Goal: Communication & Community: Answer question/provide support

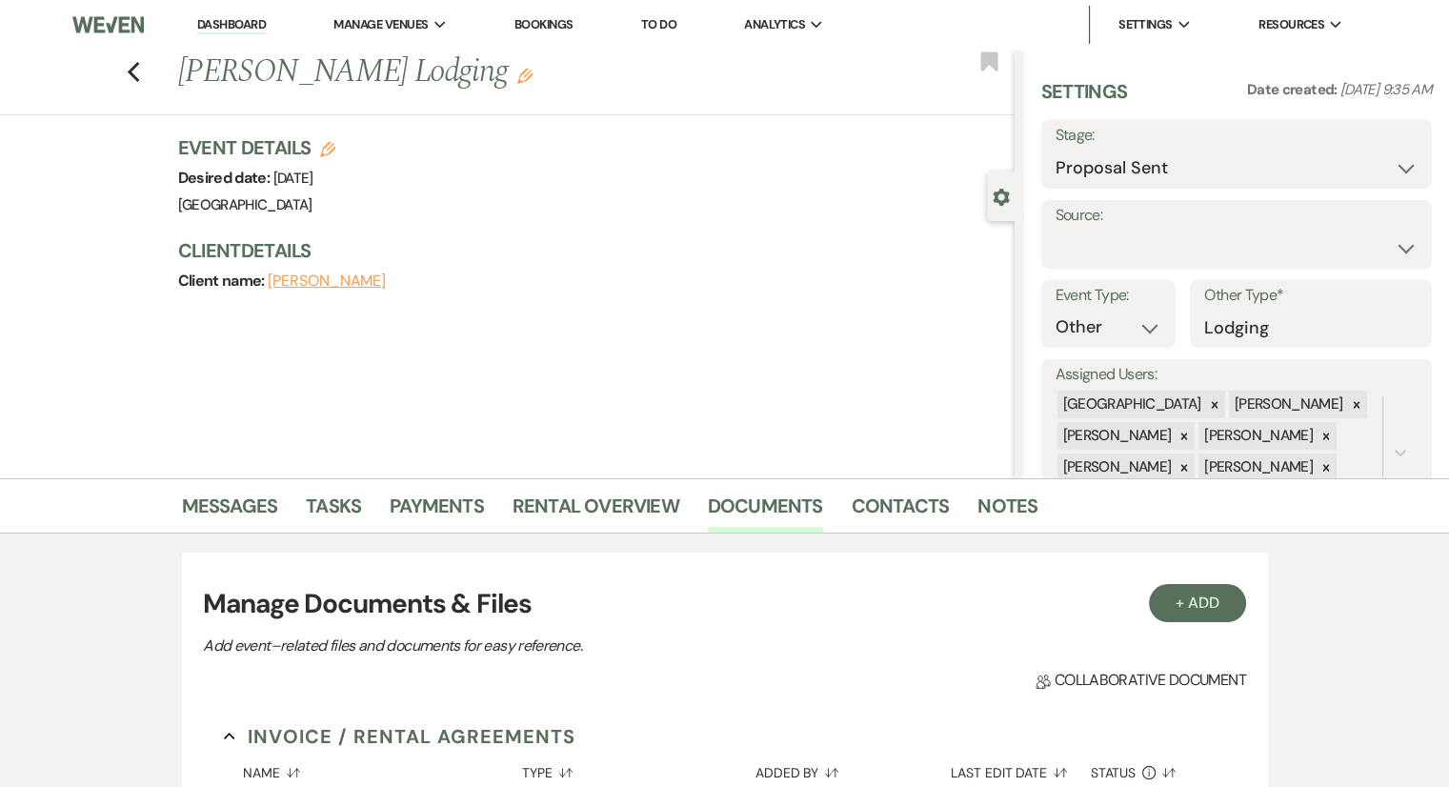
click at [236, 25] on link "Dashboard" at bounding box center [231, 25] width 69 height 18
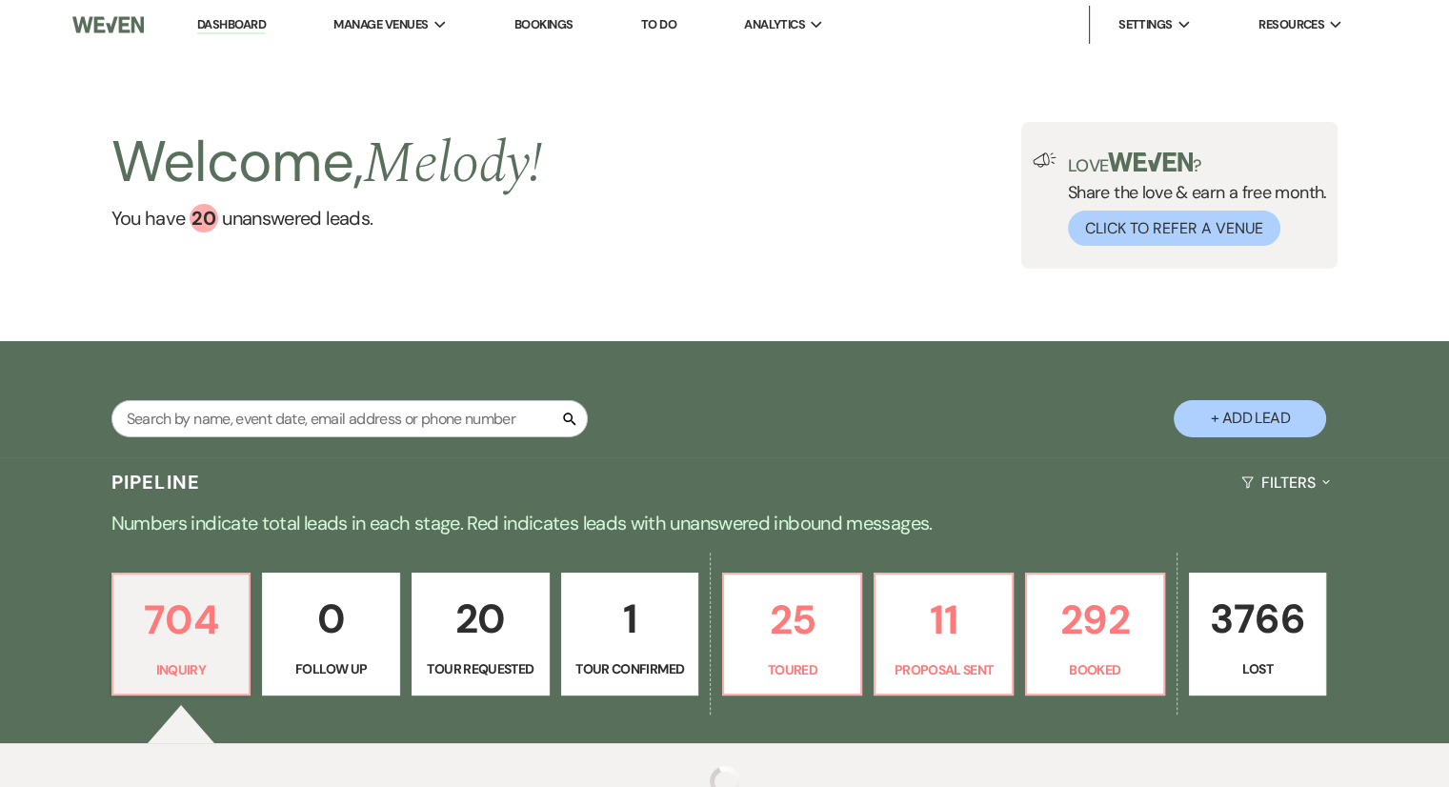
click at [555, 30] on link "Bookings" at bounding box center [543, 24] width 59 height 16
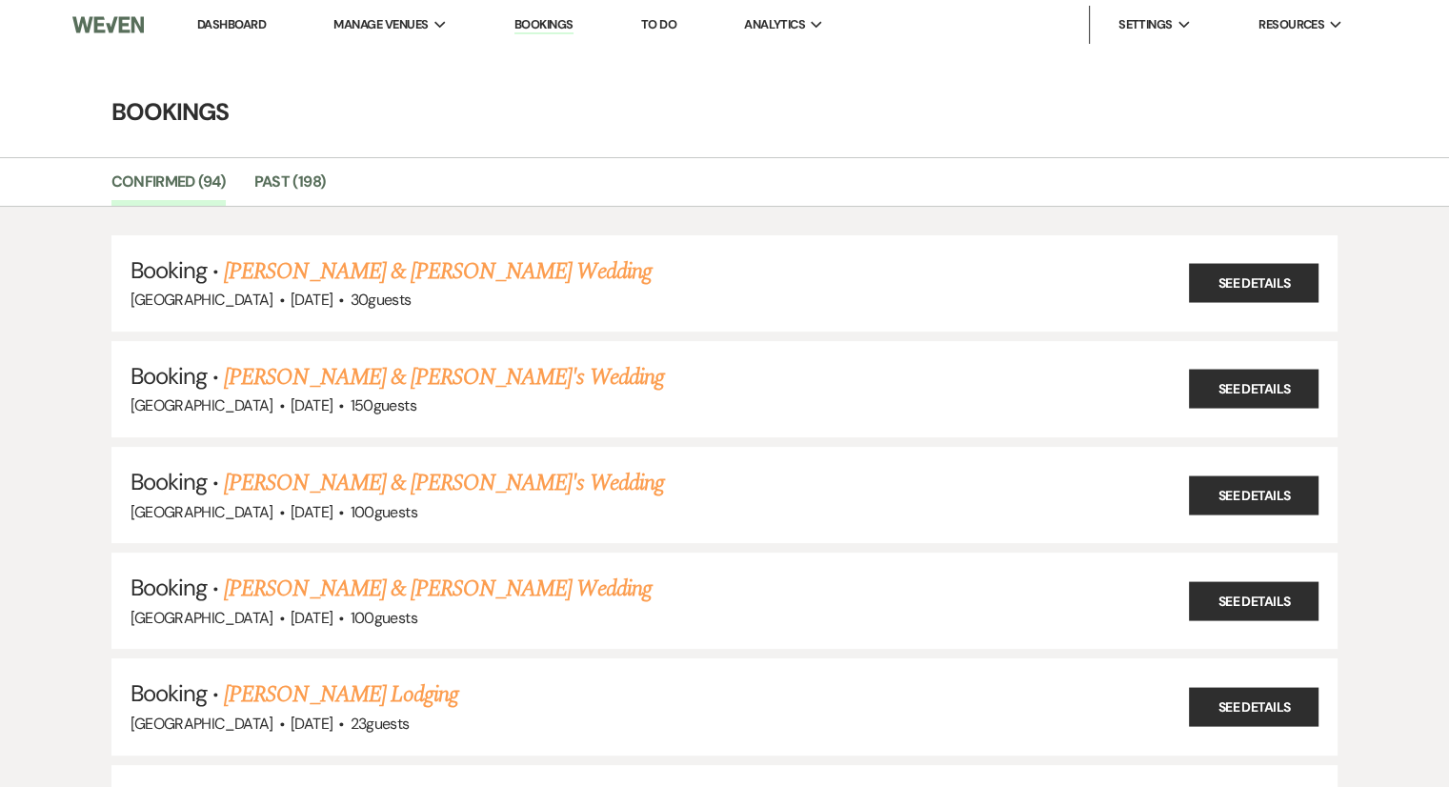
click at [244, 16] on link "Dashboard" at bounding box center [231, 24] width 69 height 16
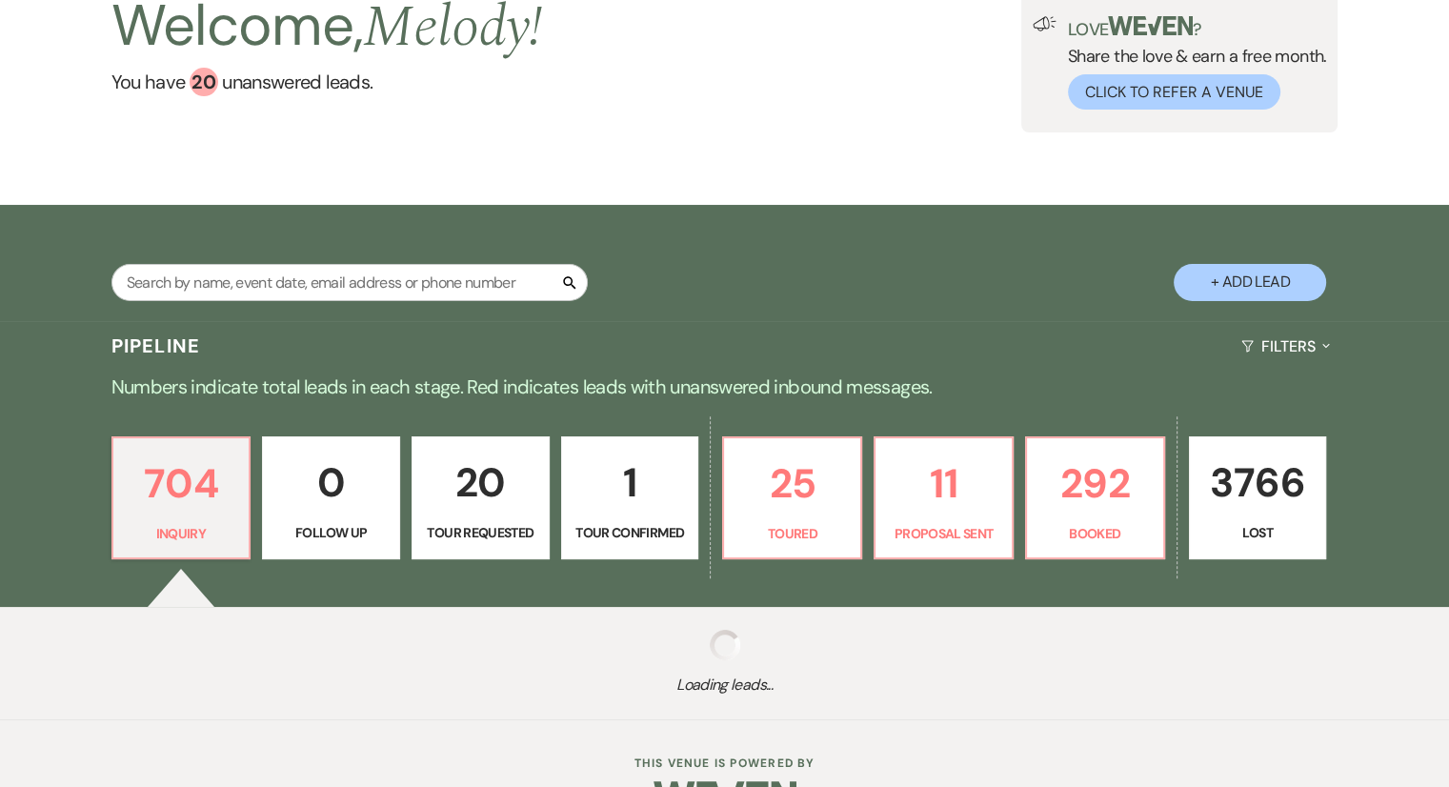
scroll to position [191, 0]
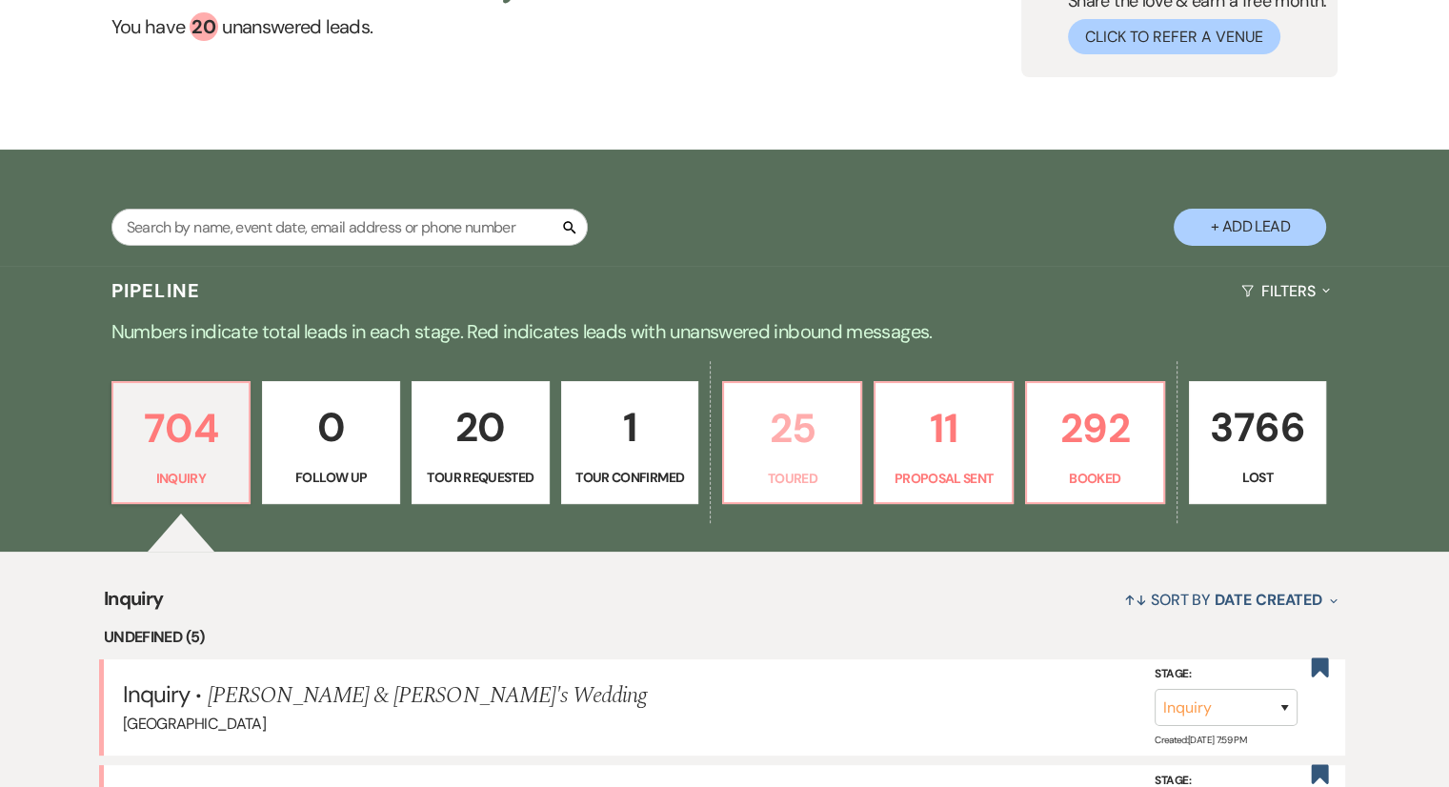
click at [781, 468] on p "Toured" at bounding box center [791, 478] width 113 height 21
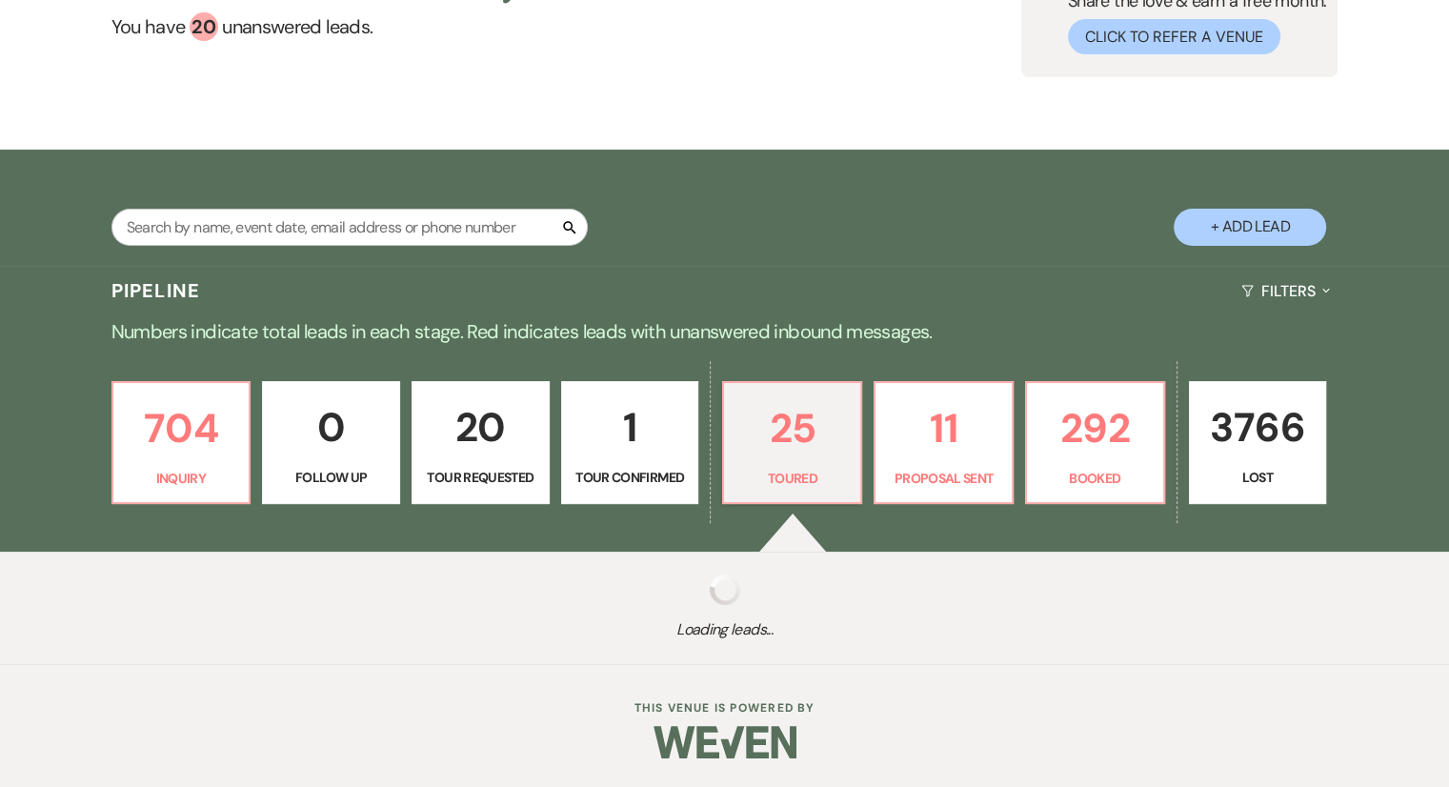
select select "5"
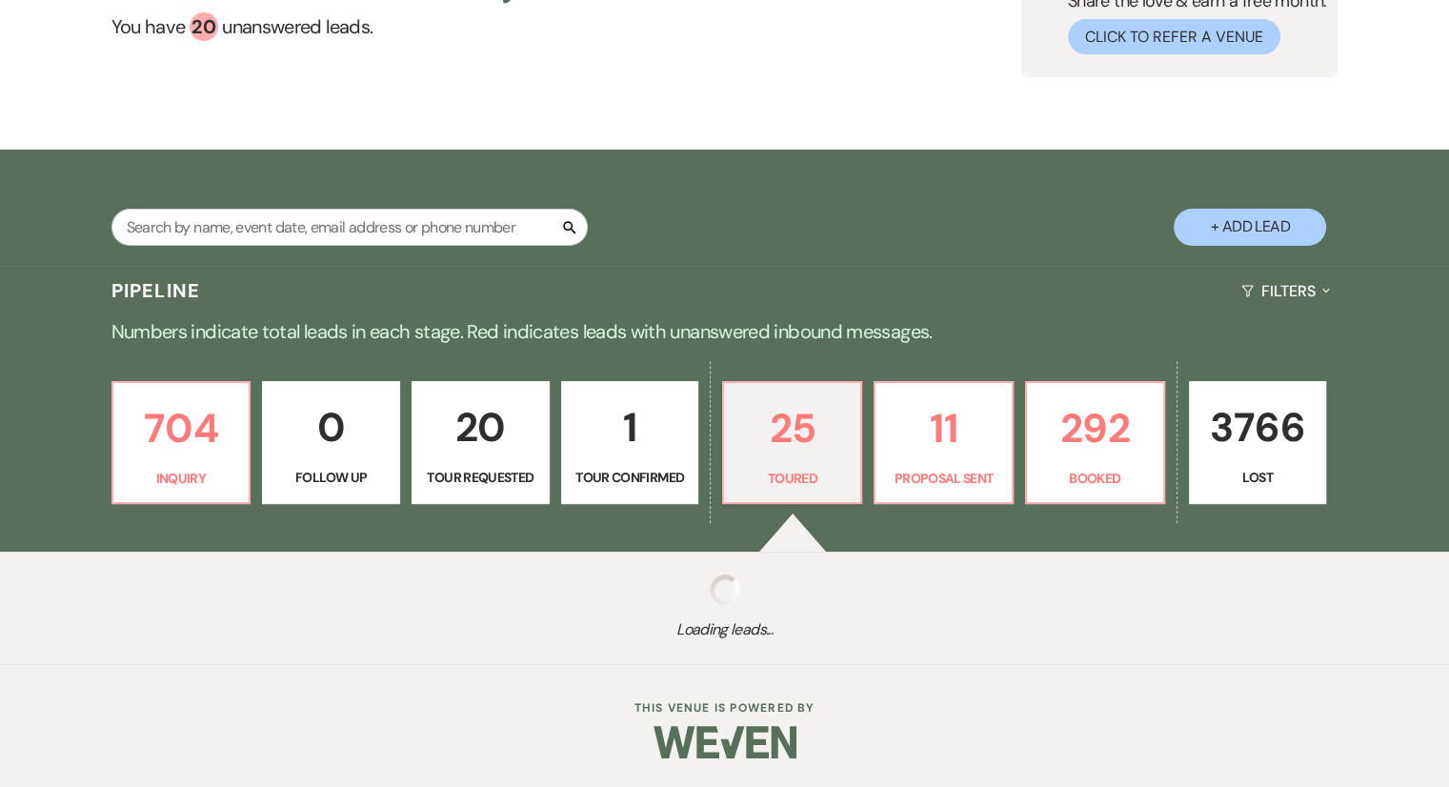
select select "5"
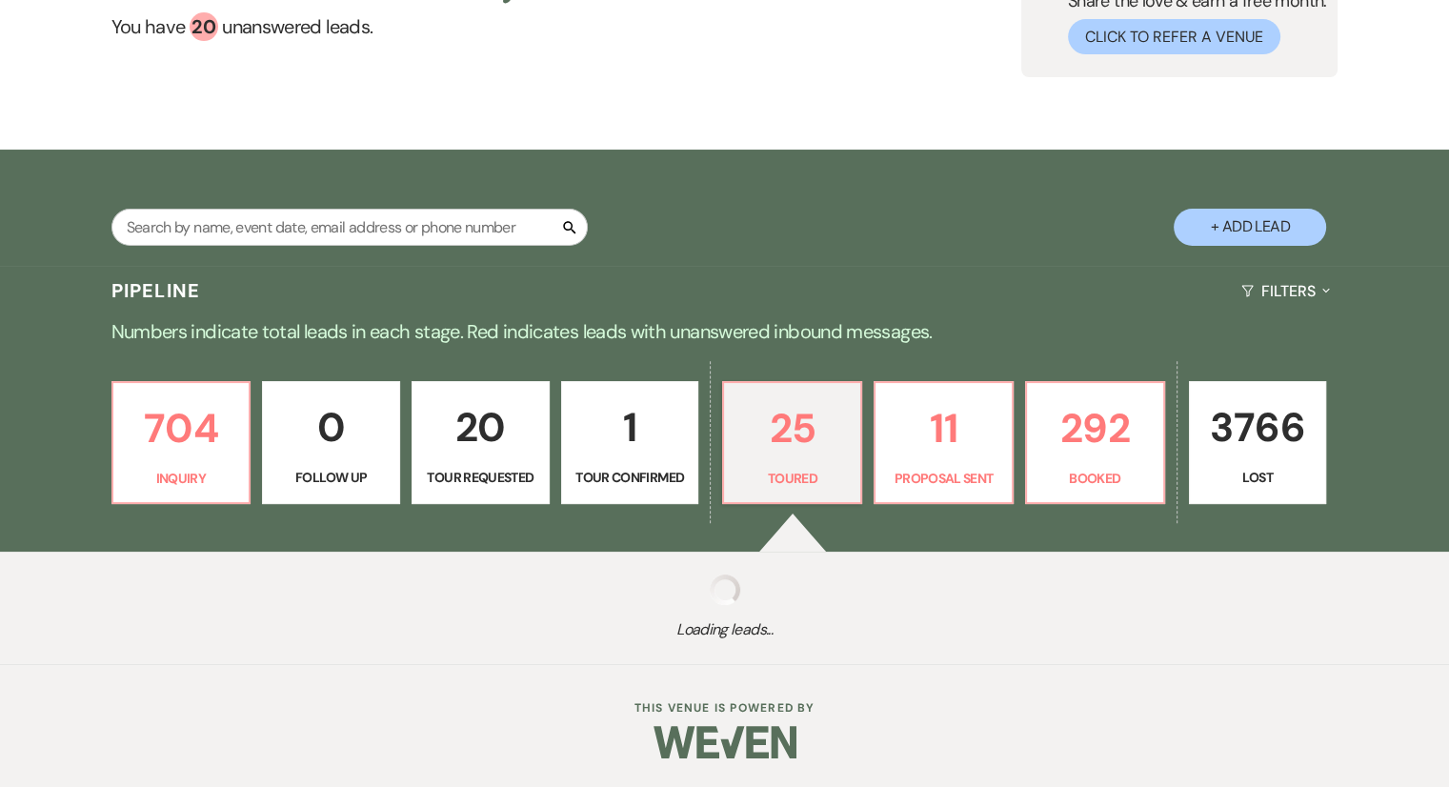
select select "5"
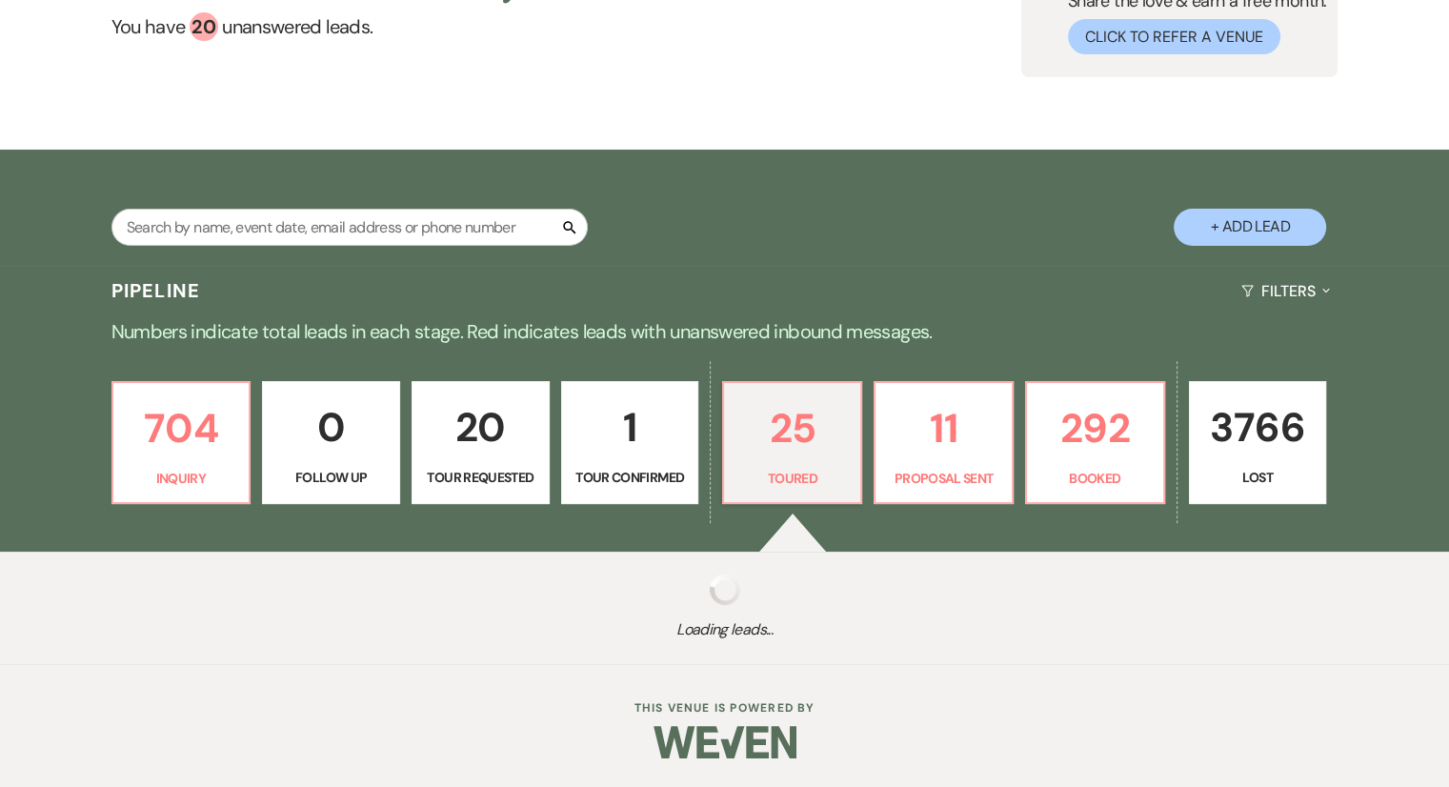
select select "5"
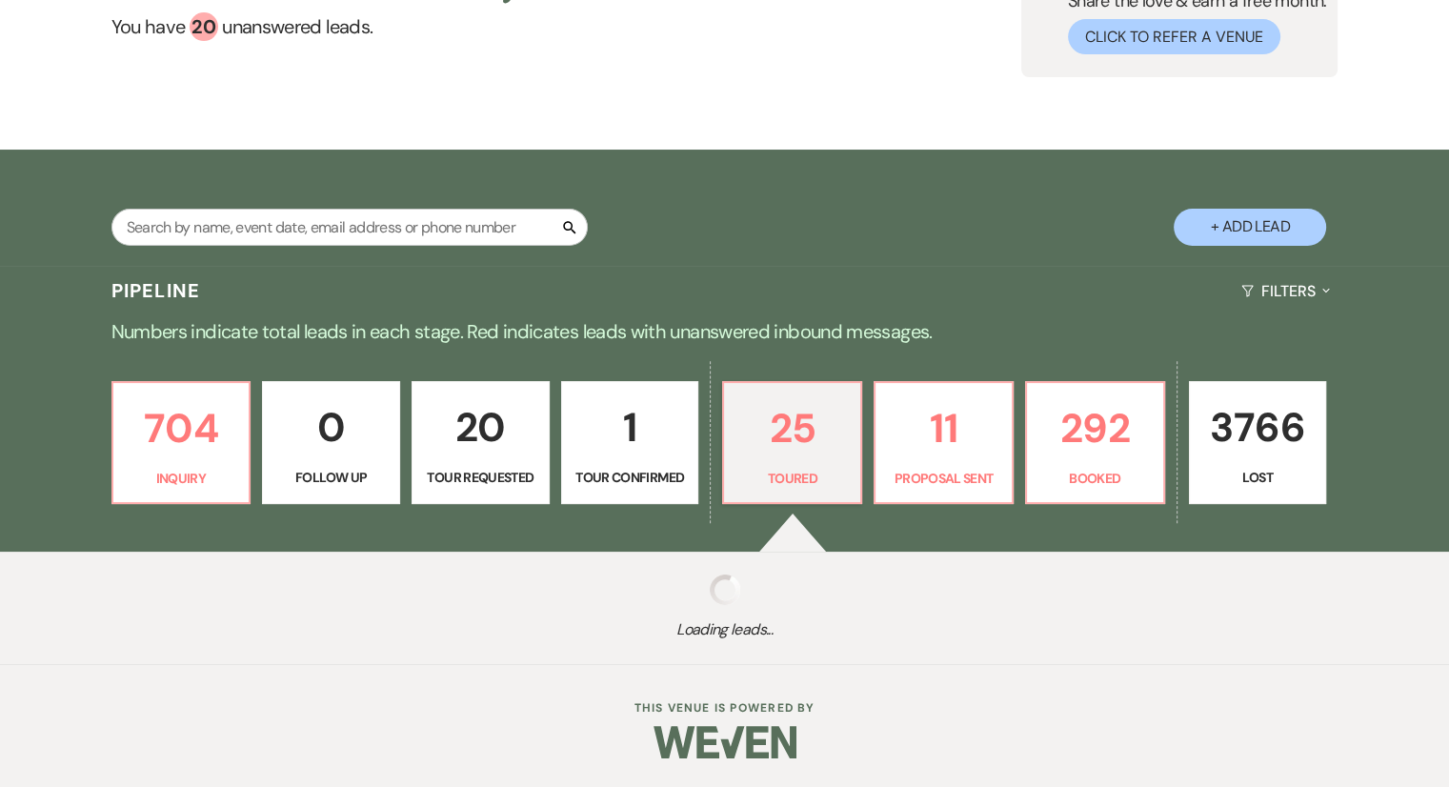
select select "5"
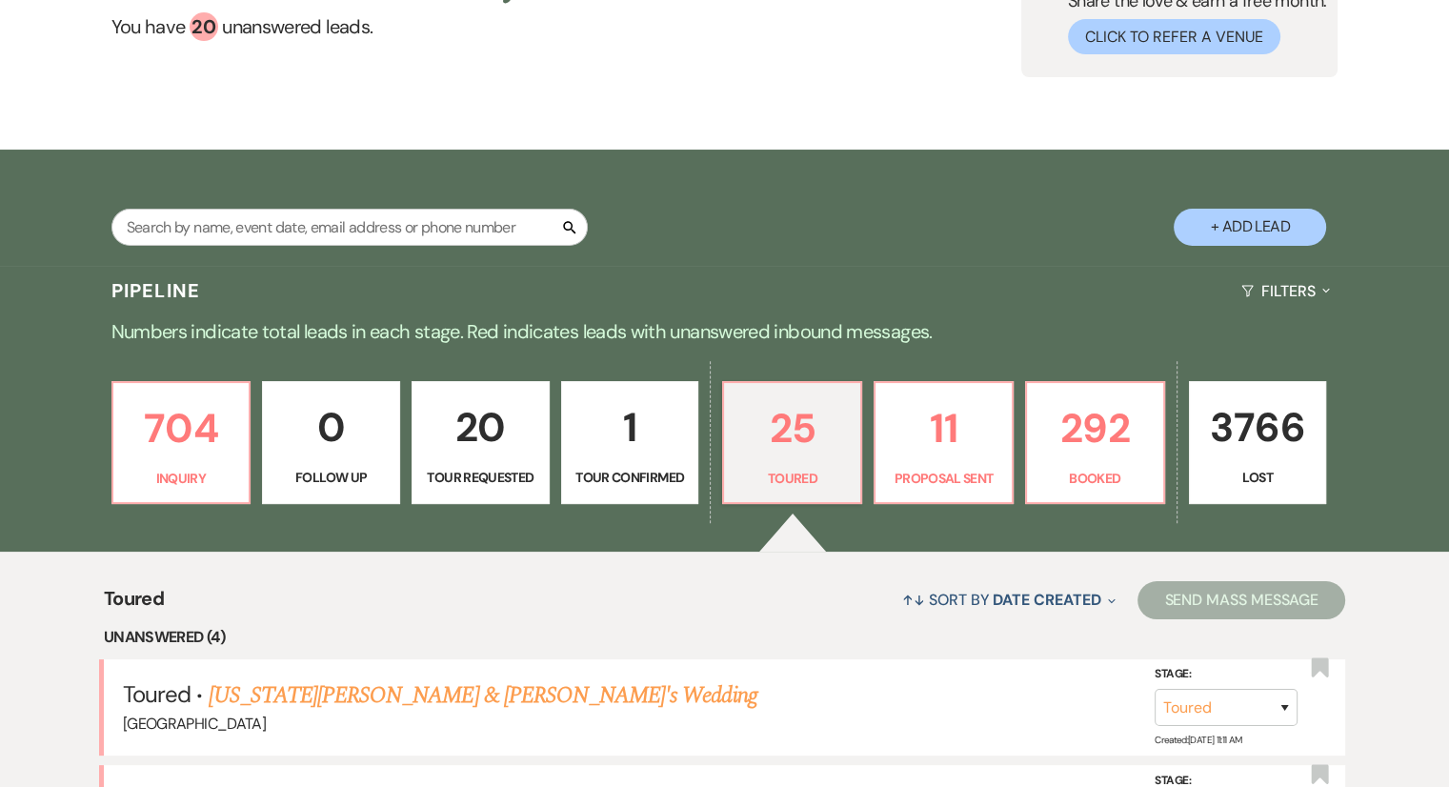
scroll to position [668, 0]
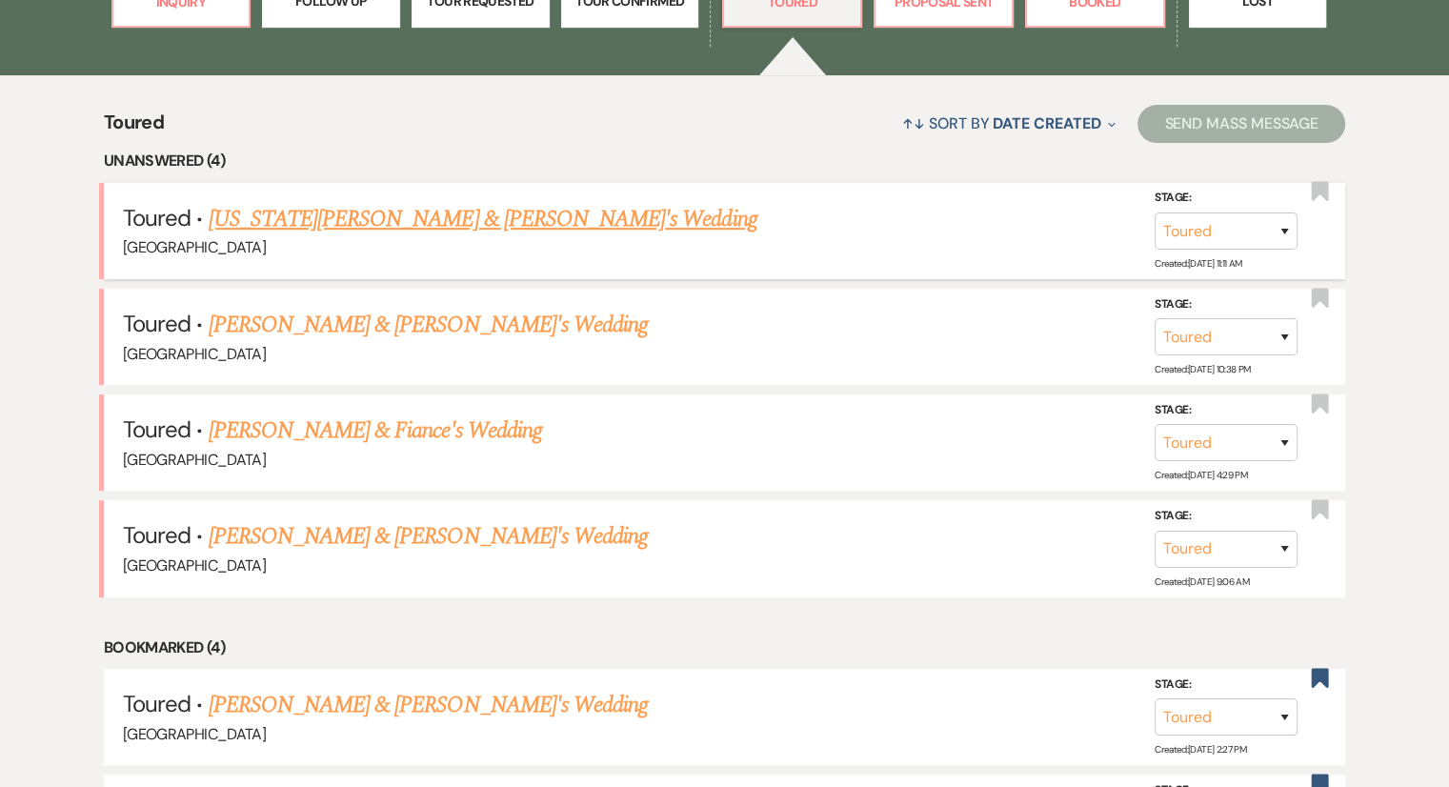
click at [377, 221] on link "[US_STATE][PERSON_NAME] & [PERSON_NAME]'s Wedding" at bounding box center [483, 219] width 549 height 34
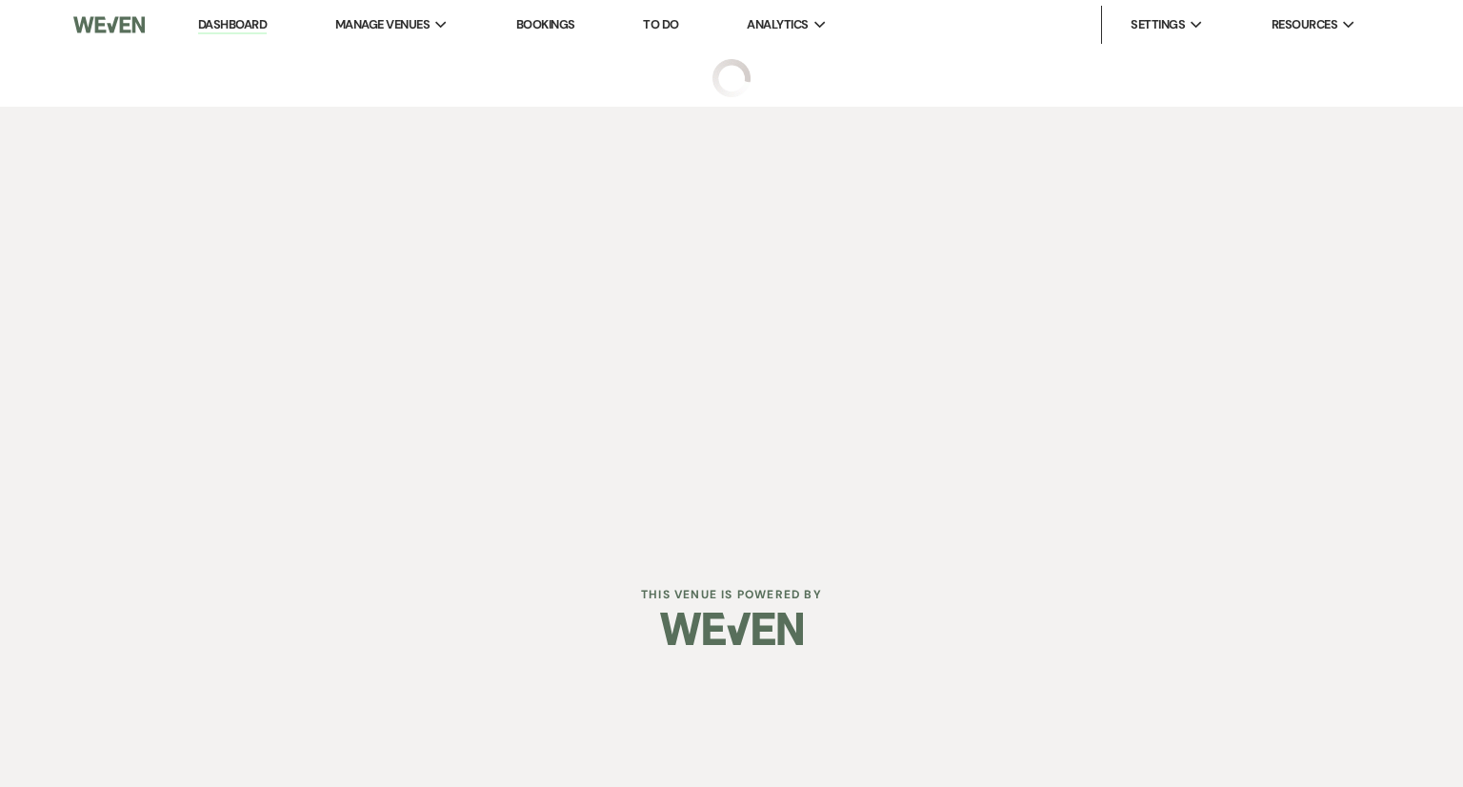
select select "5"
select select "6"
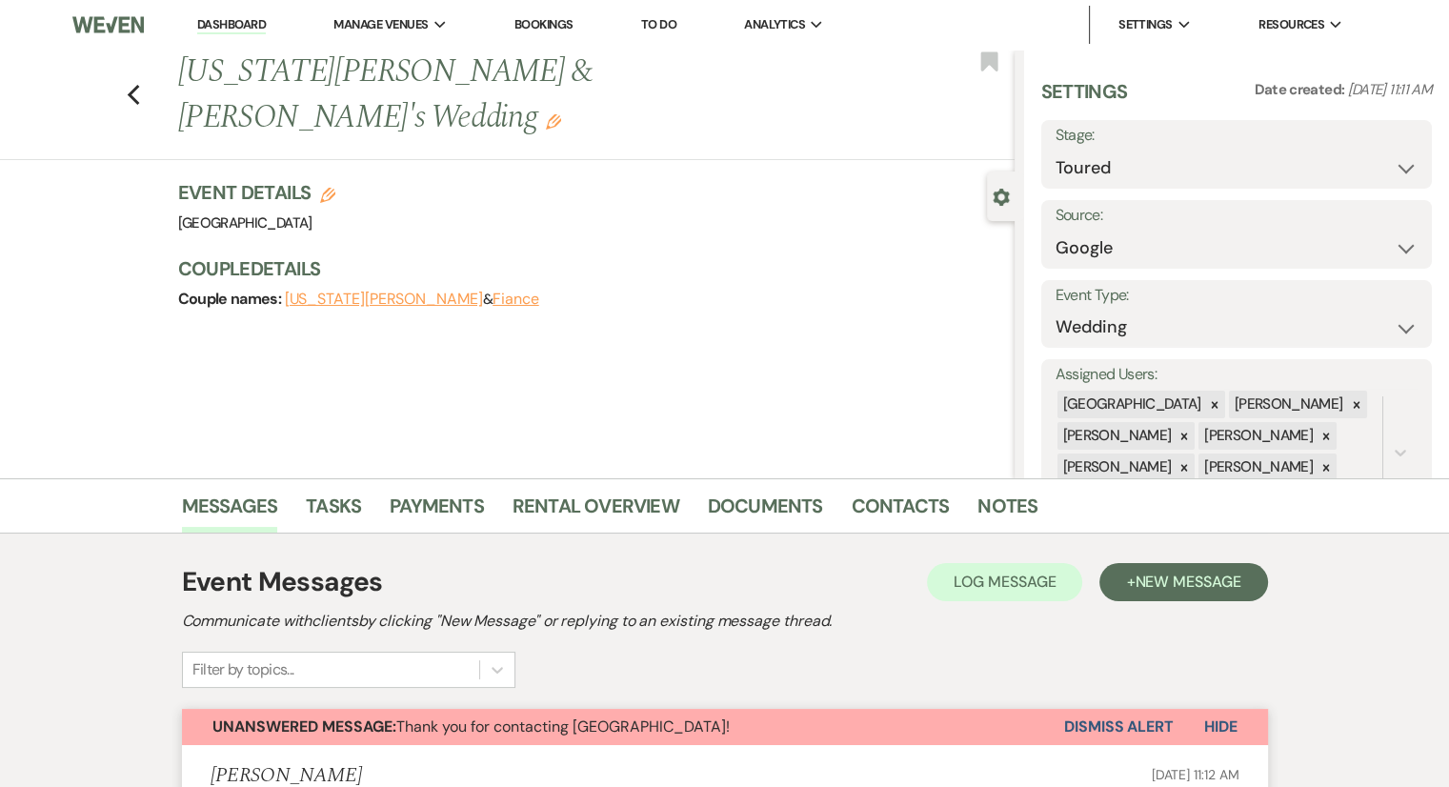
click at [217, 35] on li "Dashboard" at bounding box center [232, 25] width 88 height 38
click at [231, 15] on li "Dashboard" at bounding box center [232, 25] width 88 height 38
click at [230, 30] on link "Dashboard" at bounding box center [231, 25] width 69 height 18
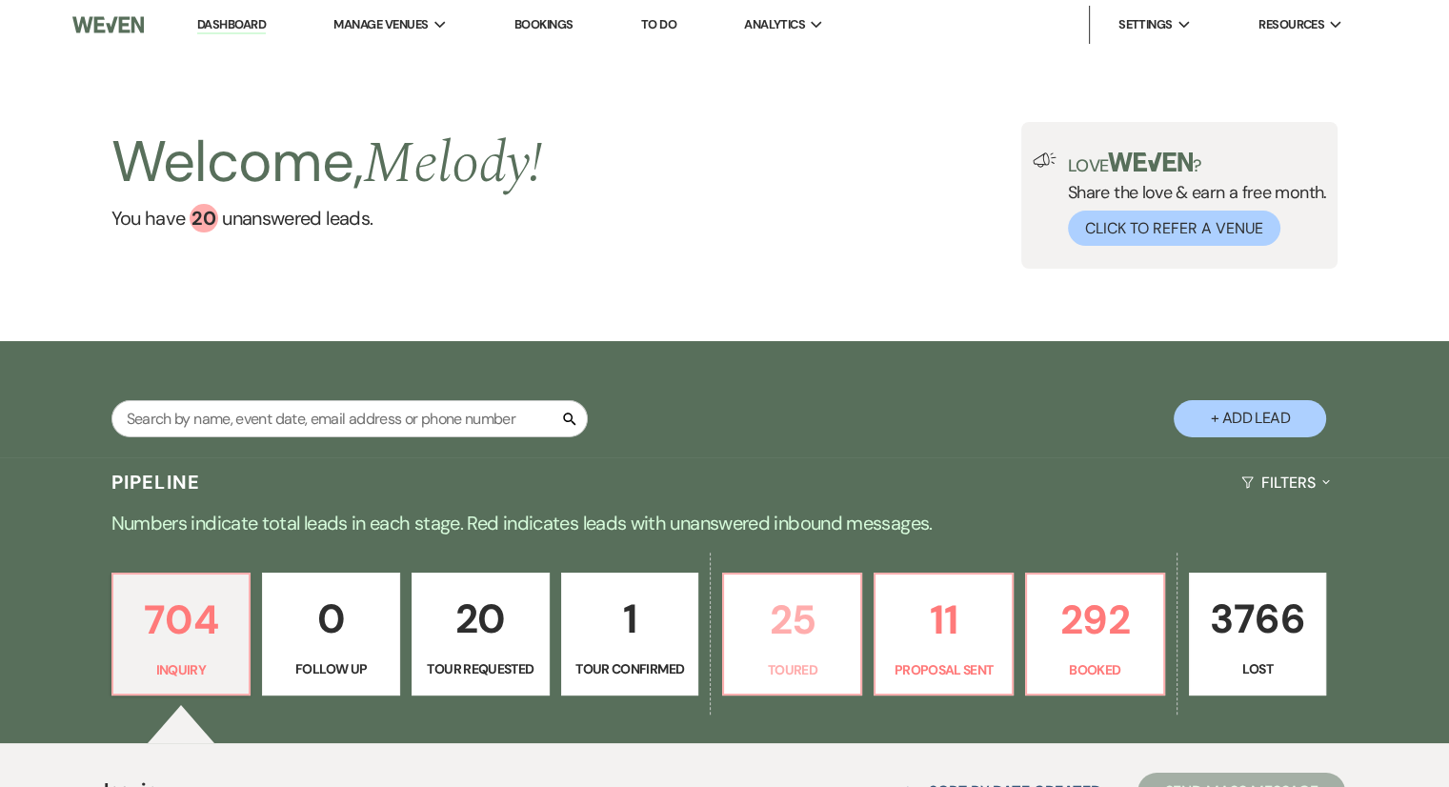
click at [790, 669] on p "Toured" at bounding box center [791, 669] width 113 height 21
select select "5"
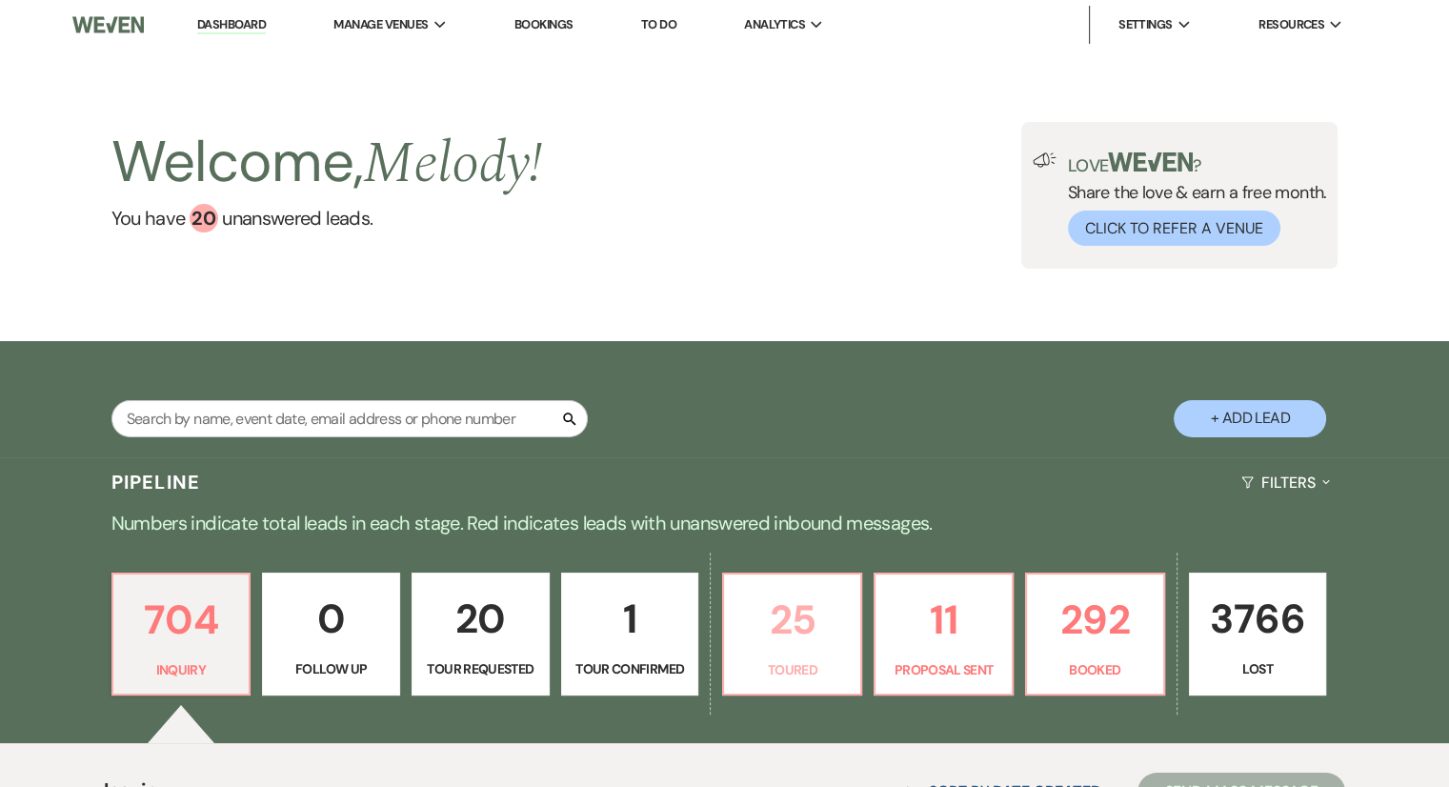
select select "5"
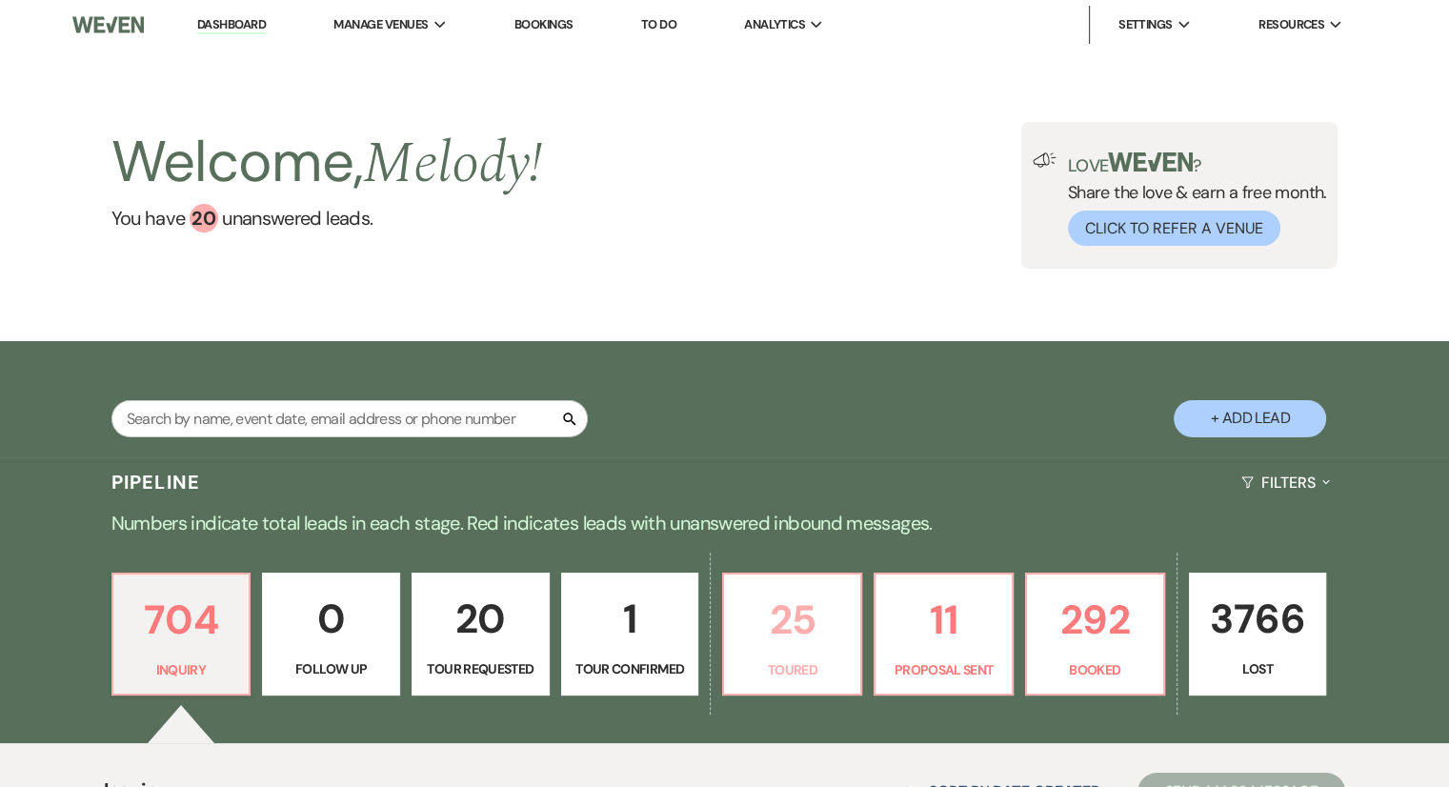
select select "5"
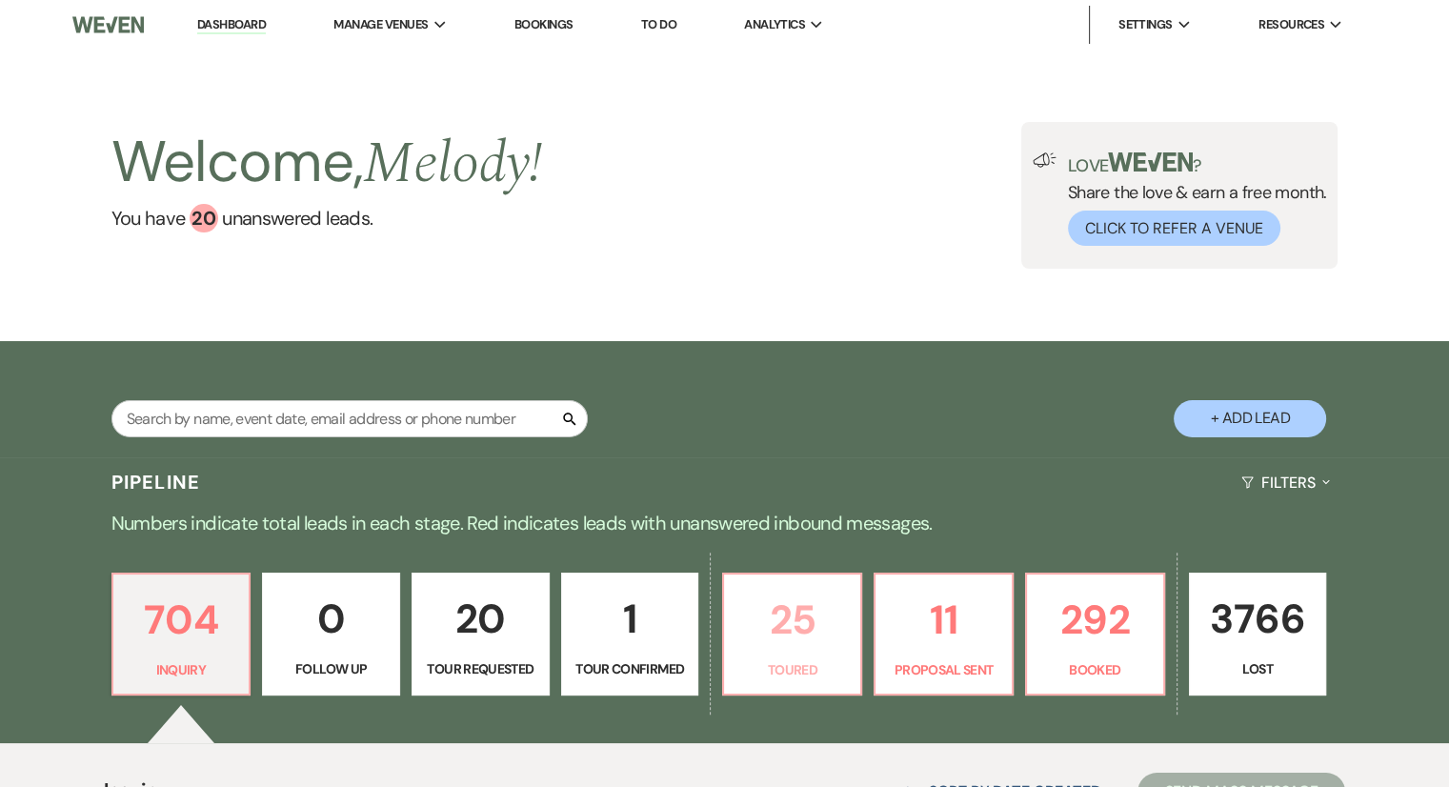
select select "5"
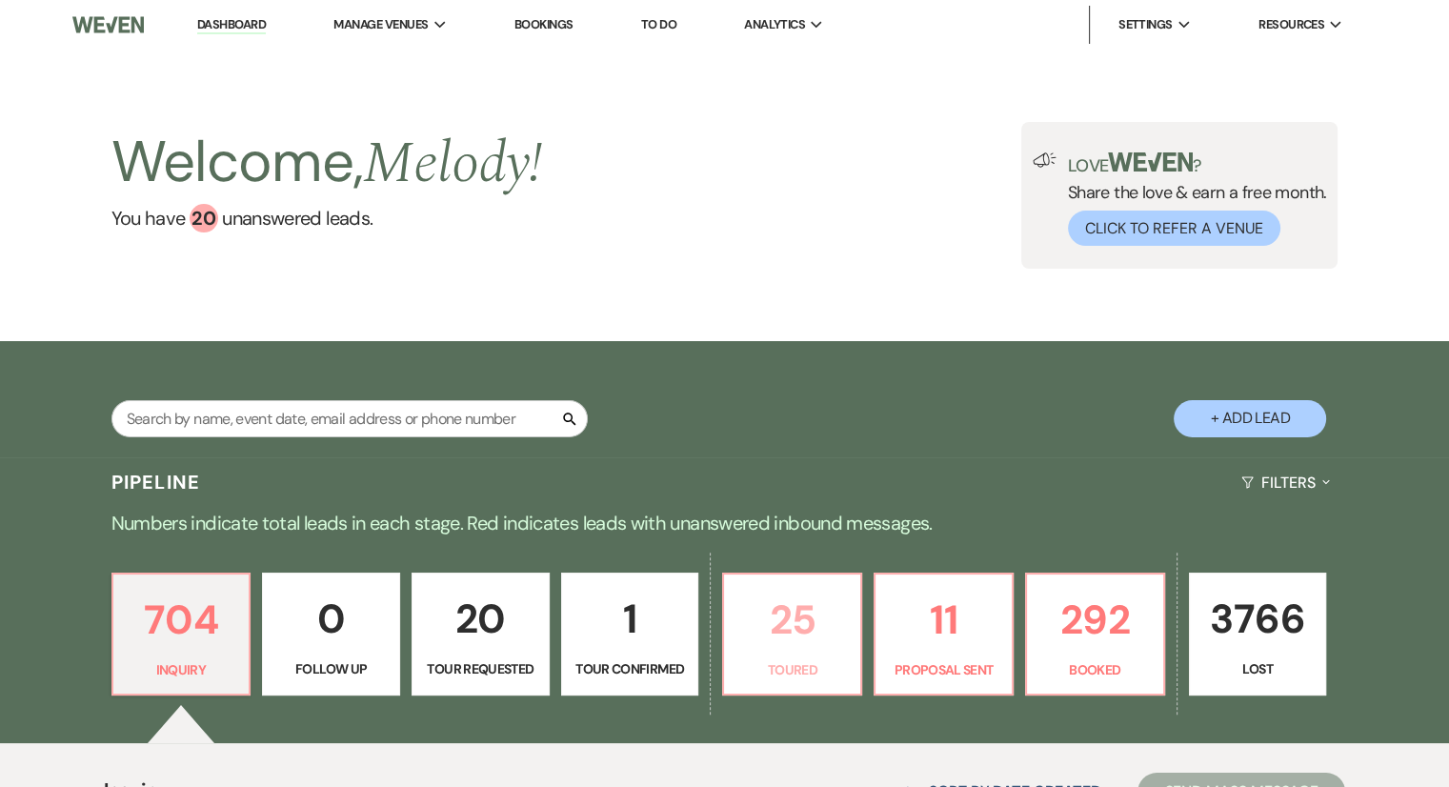
select select "5"
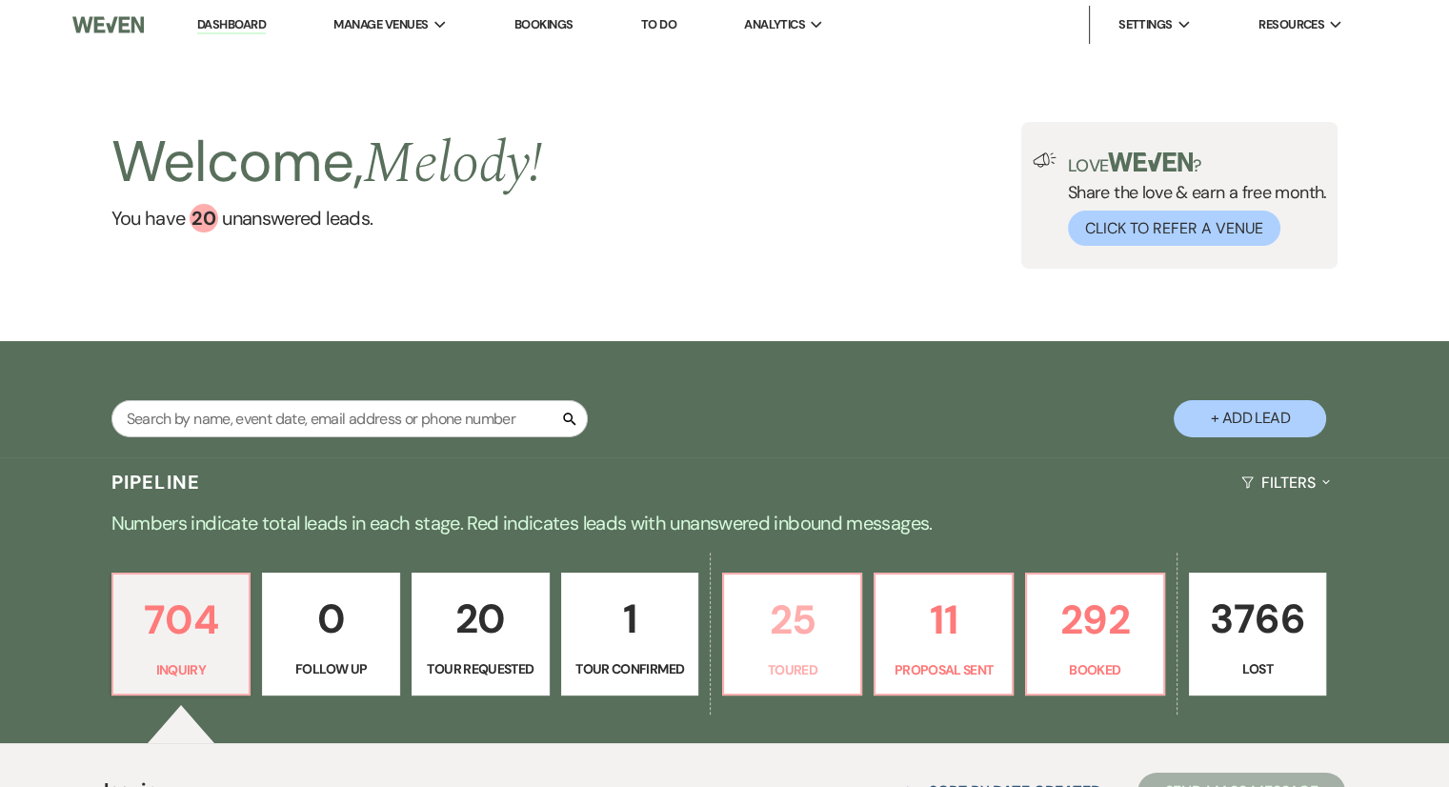
select select "5"
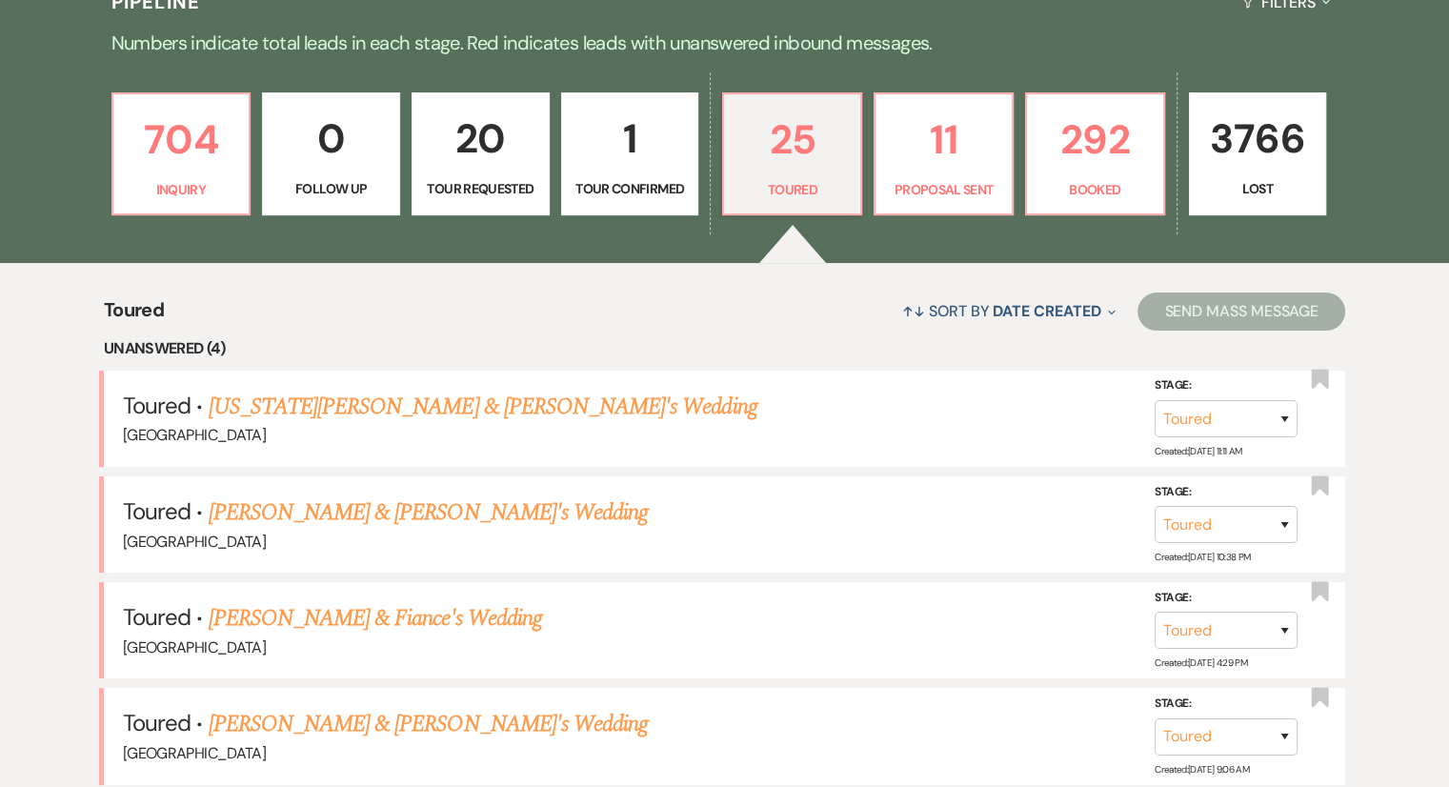
scroll to position [667, 0]
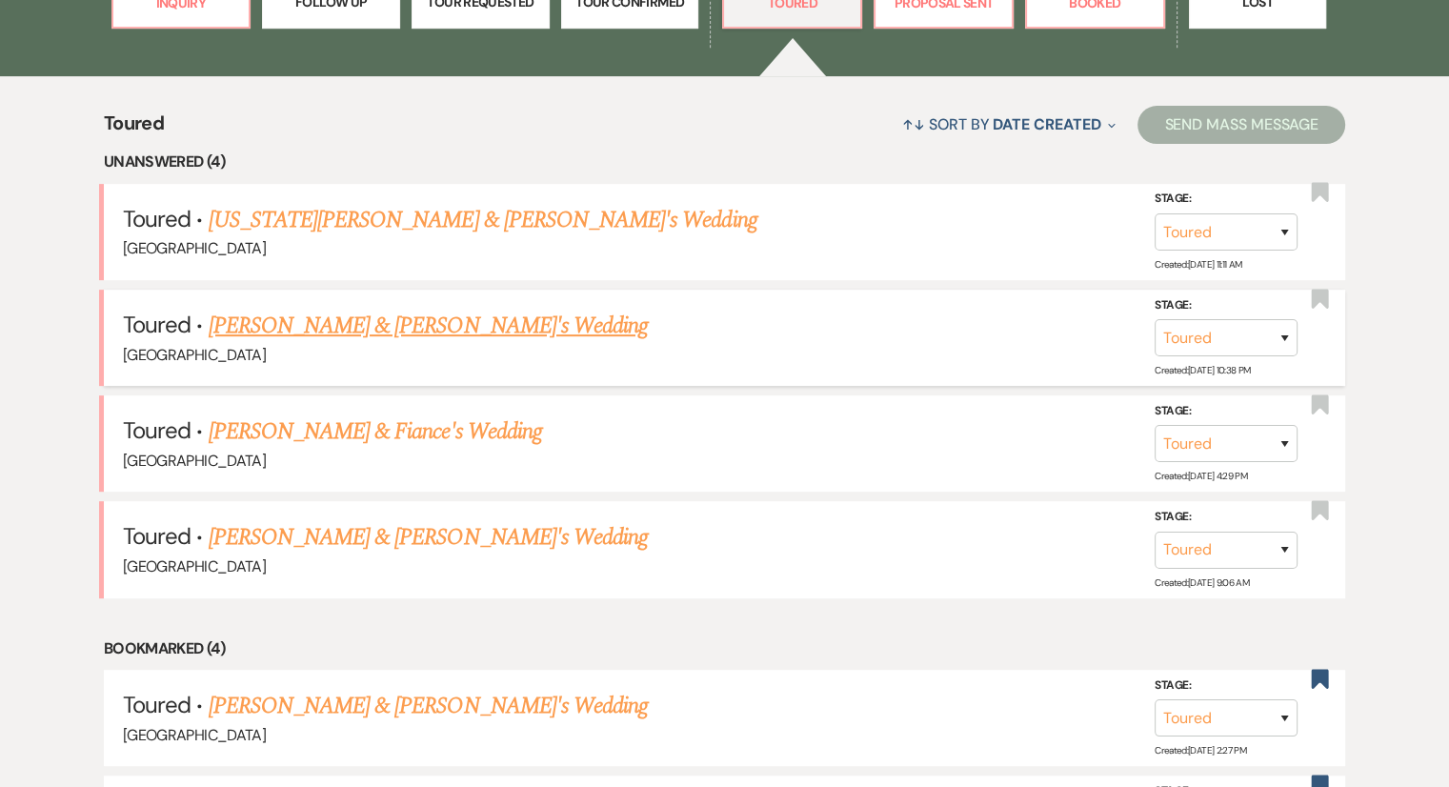
click at [376, 329] on link "[PERSON_NAME] & [PERSON_NAME]'s Wedding" at bounding box center [429, 326] width 440 height 34
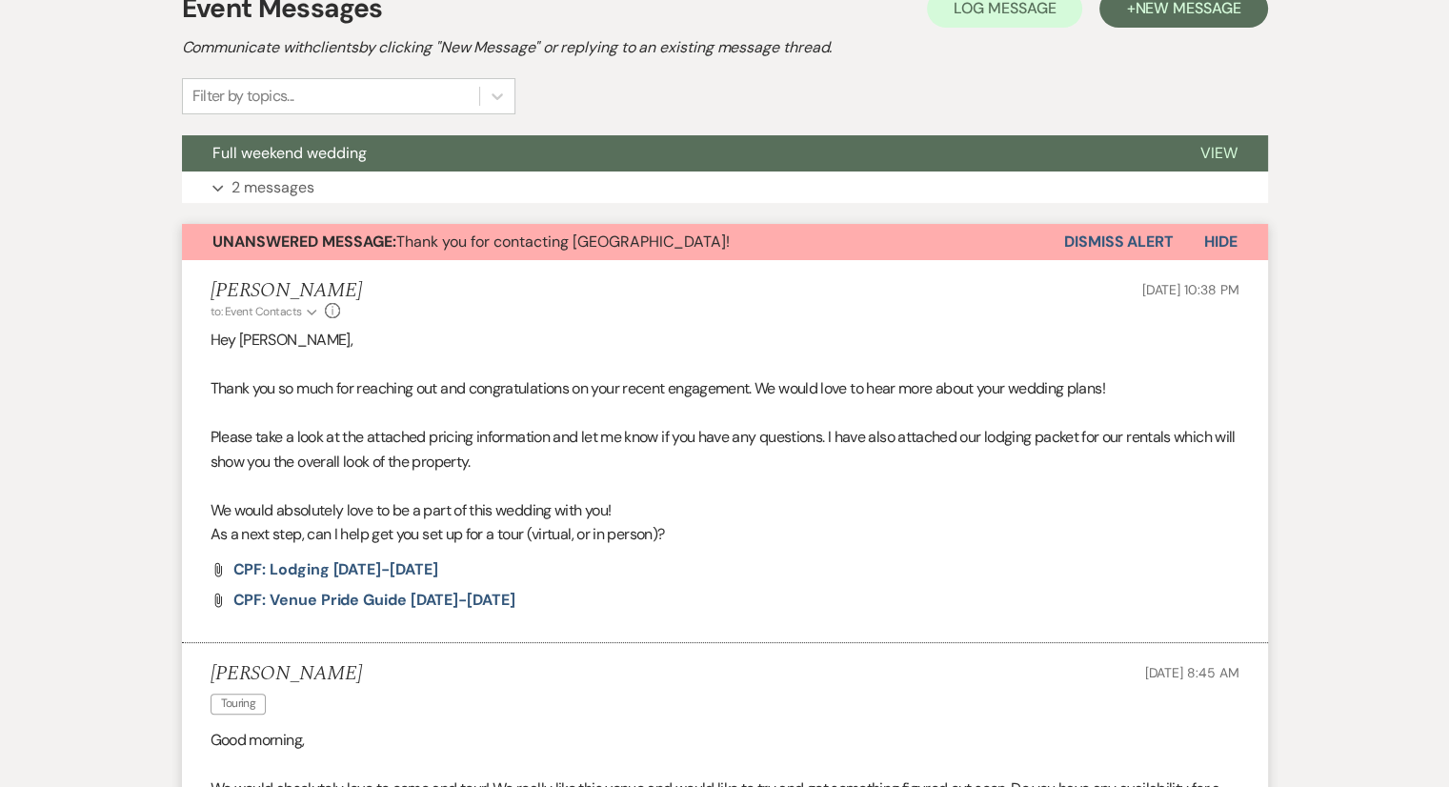
select select "5"
select select "6"
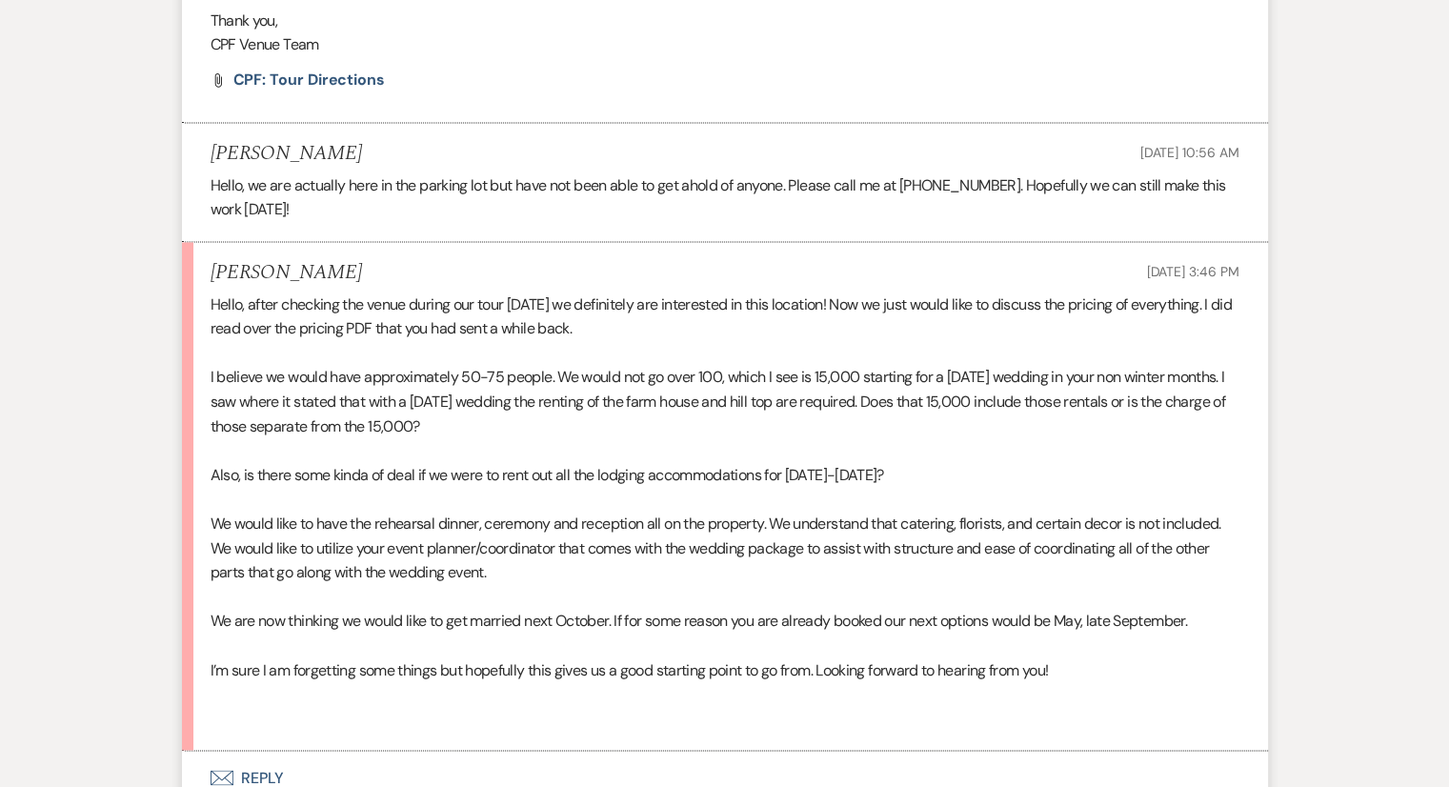
scroll to position [3046, 0]
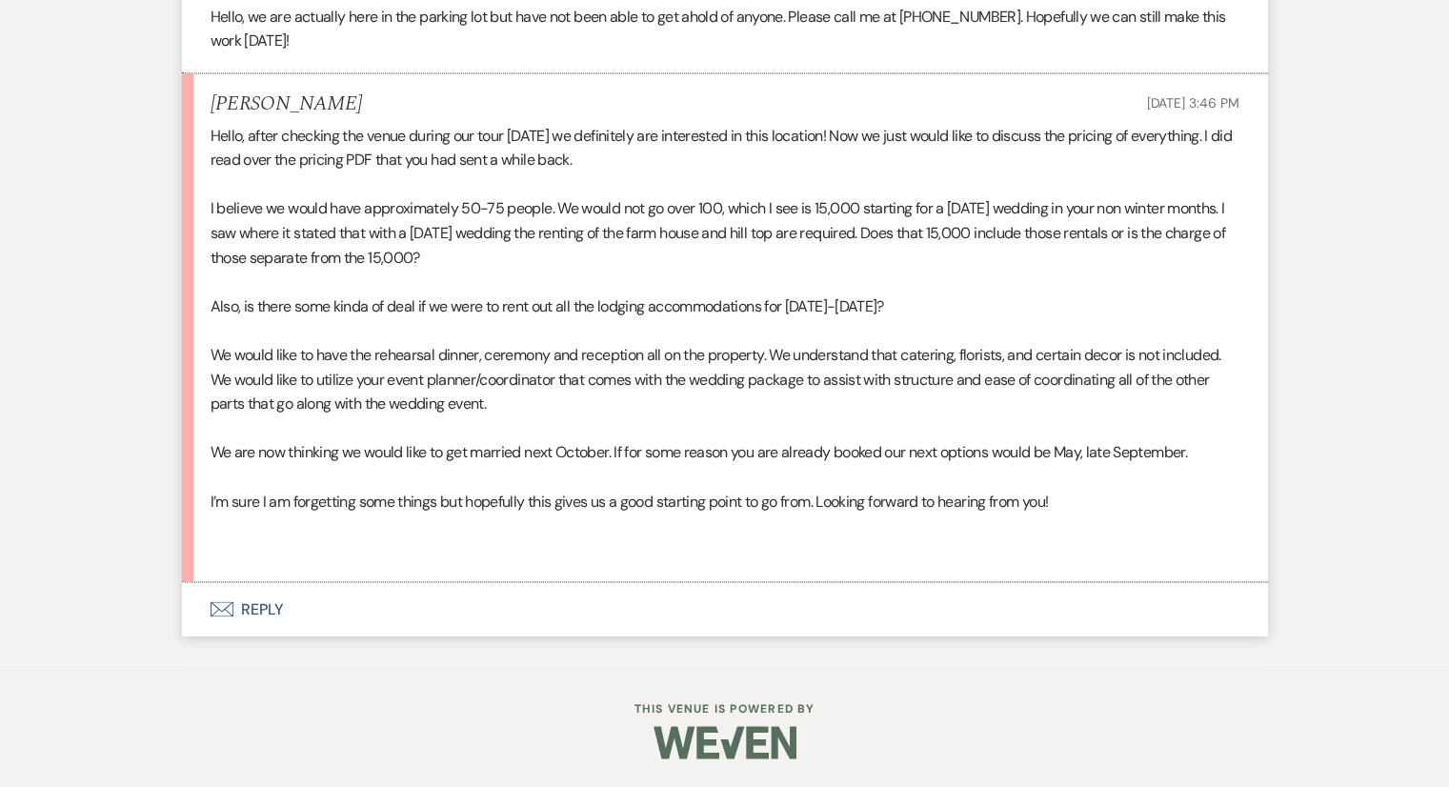
click at [335, 626] on button "Envelope Reply" at bounding box center [725, 608] width 1086 height 53
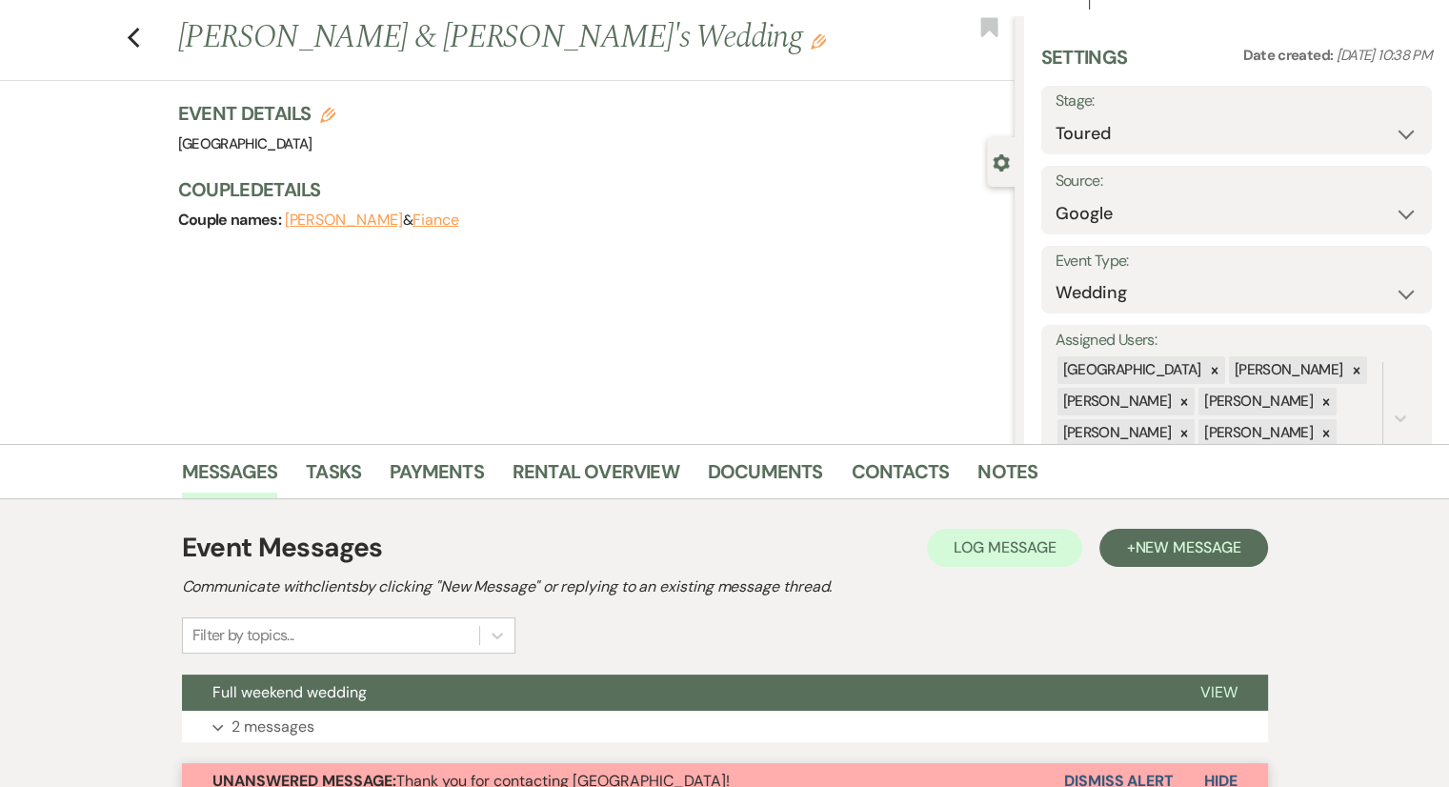
scroll to position [10, 0]
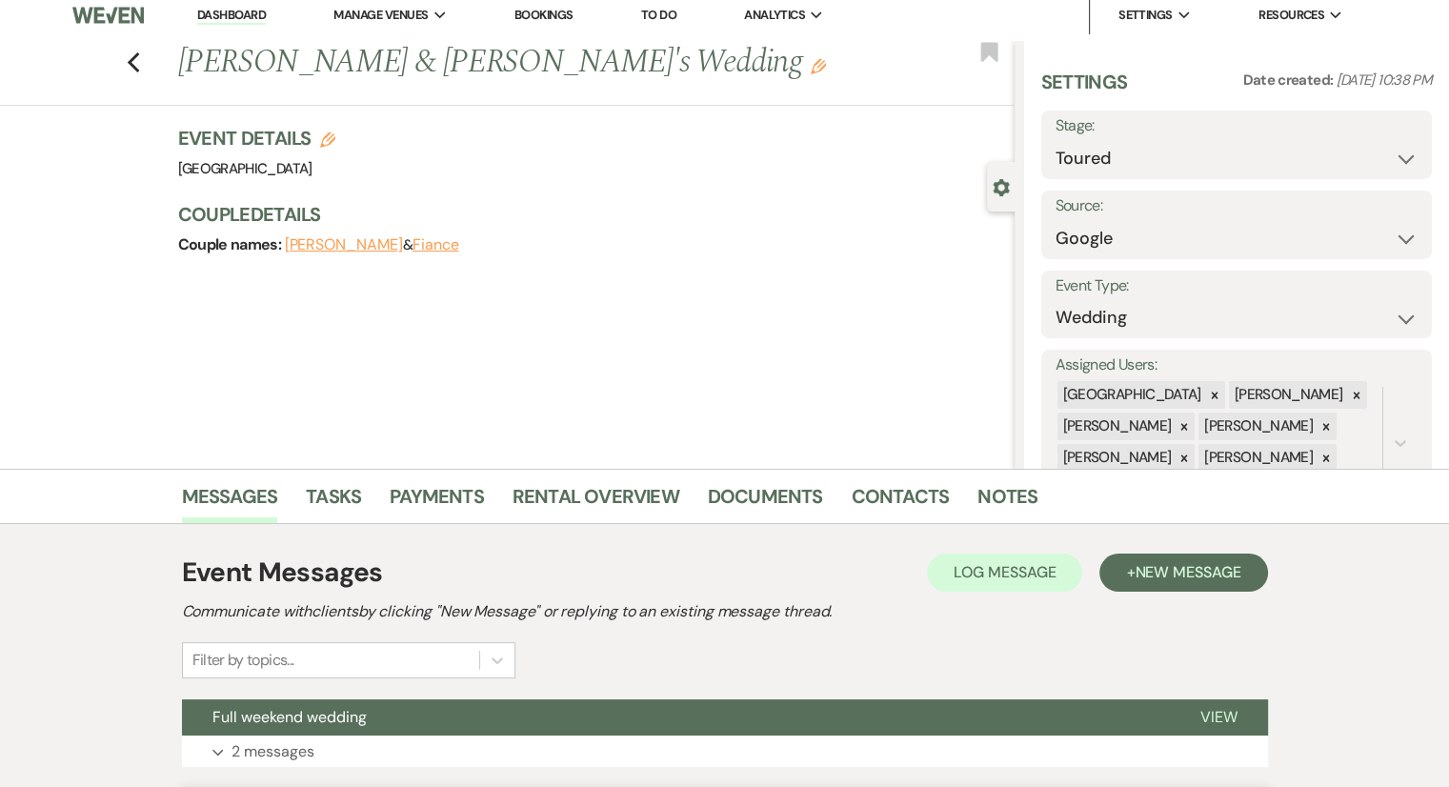
click at [253, 24] on link "Dashboard" at bounding box center [231, 16] width 69 height 18
click at [246, 17] on link "Dashboard" at bounding box center [231, 16] width 69 height 18
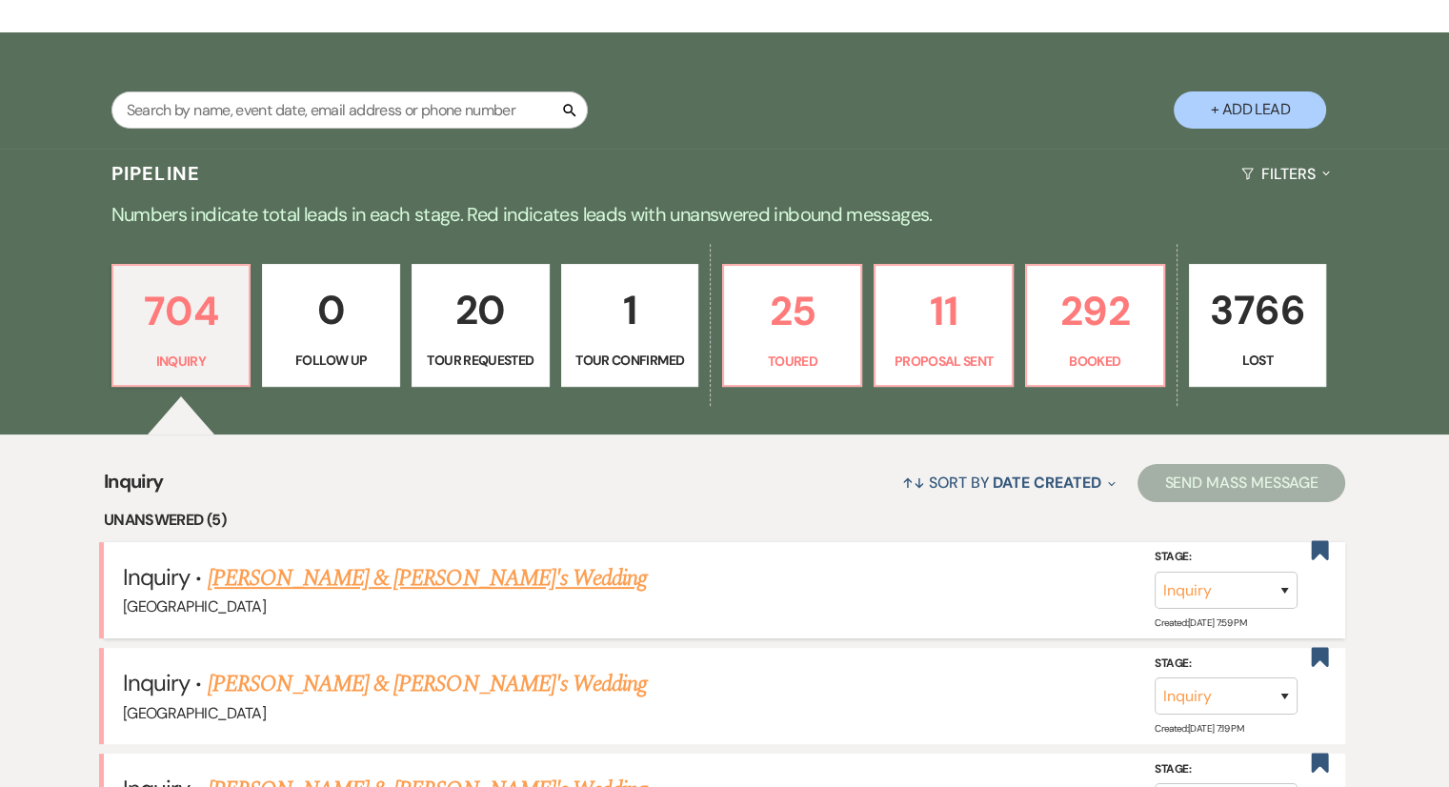
scroll to position [391, 0]
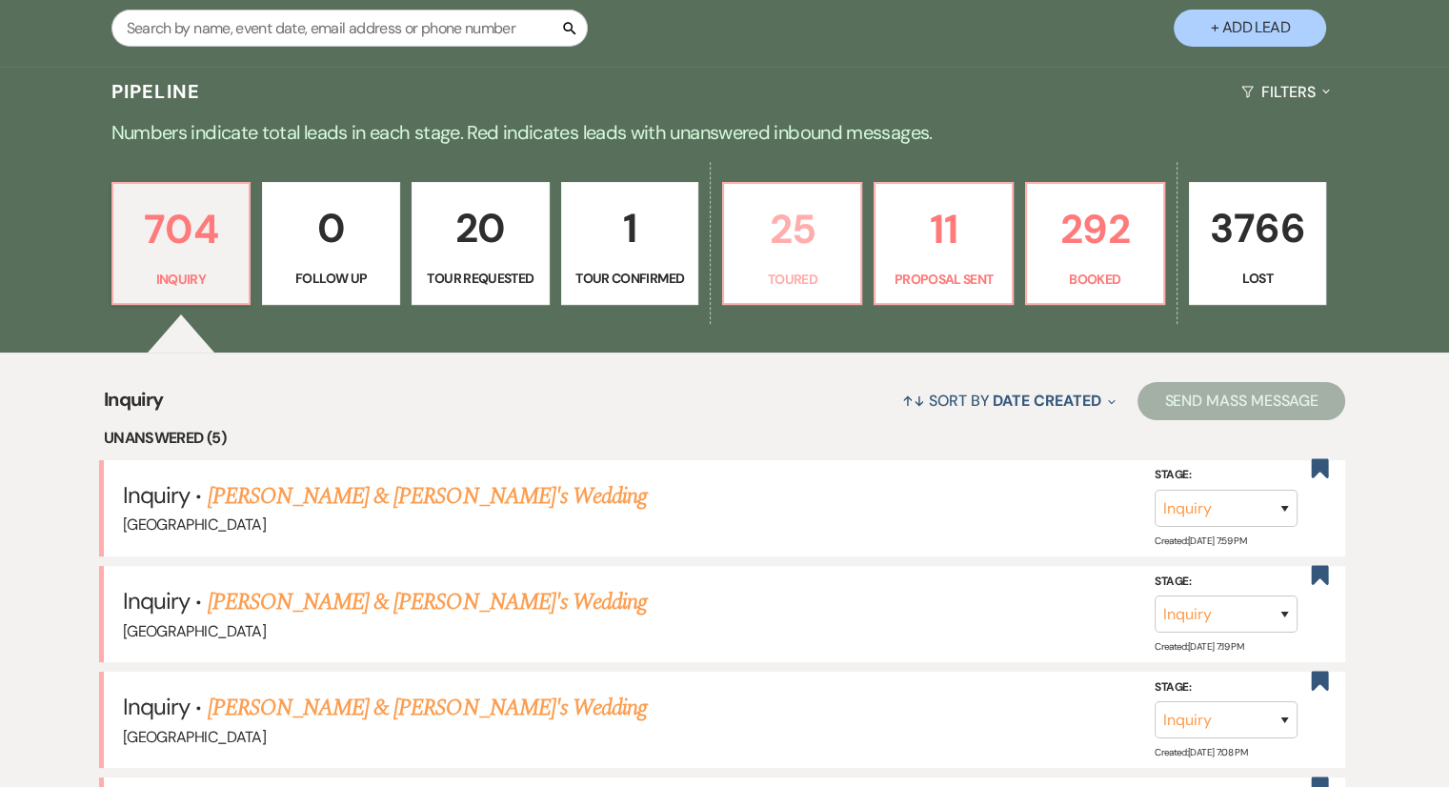
click at [821, 285] on p "Toured" at bounding box center [791, 279] width 113 height 21
select select "5"
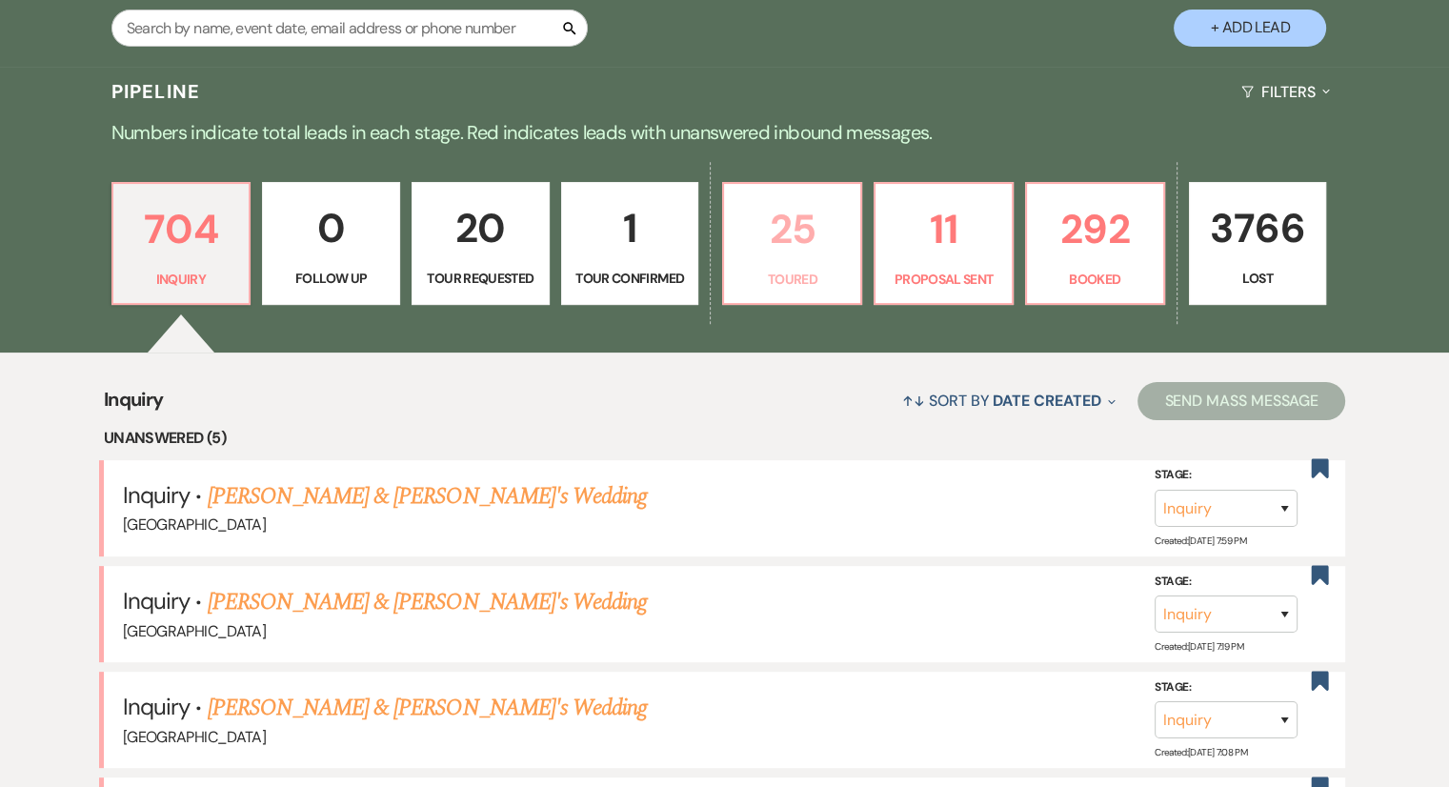
select select "5"
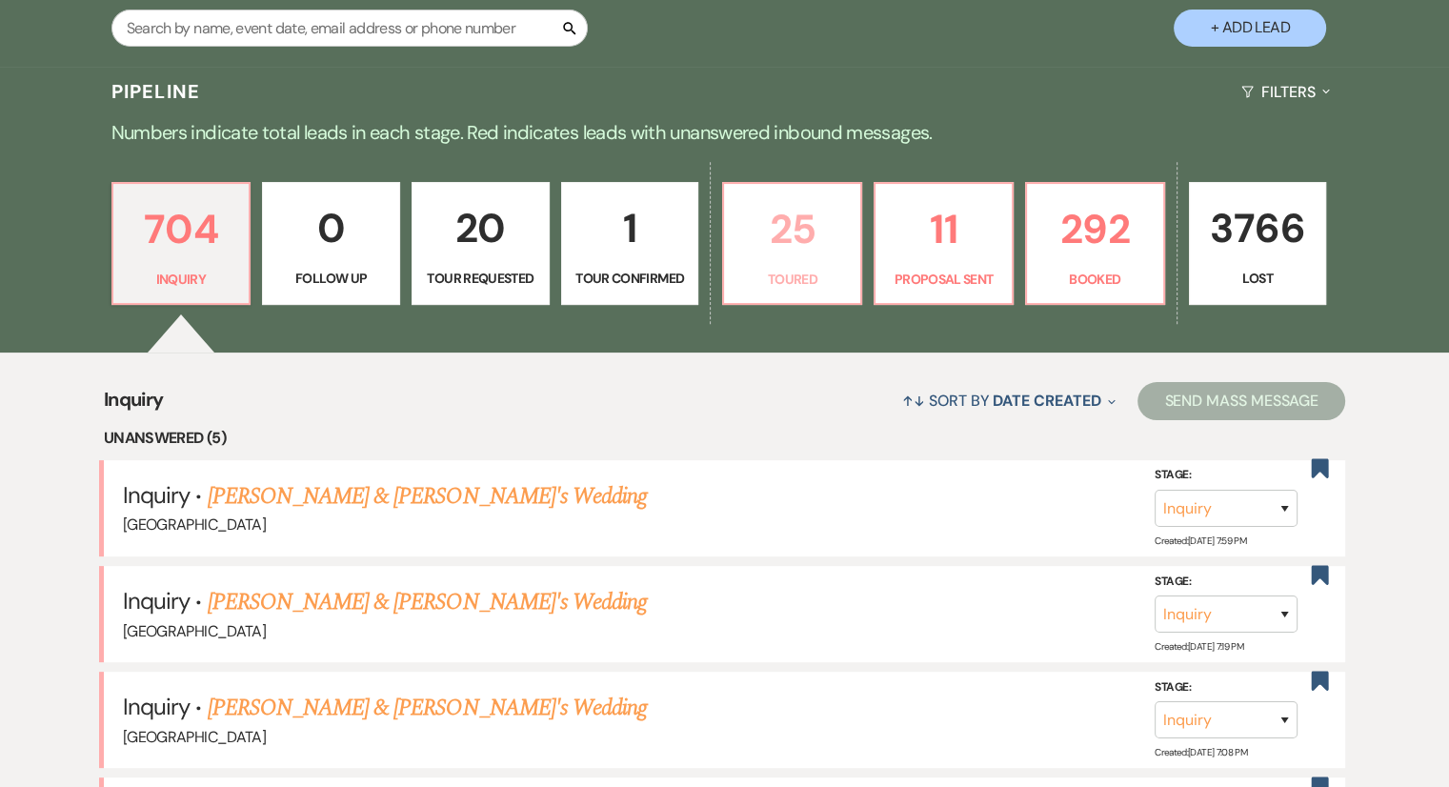
select select "5"
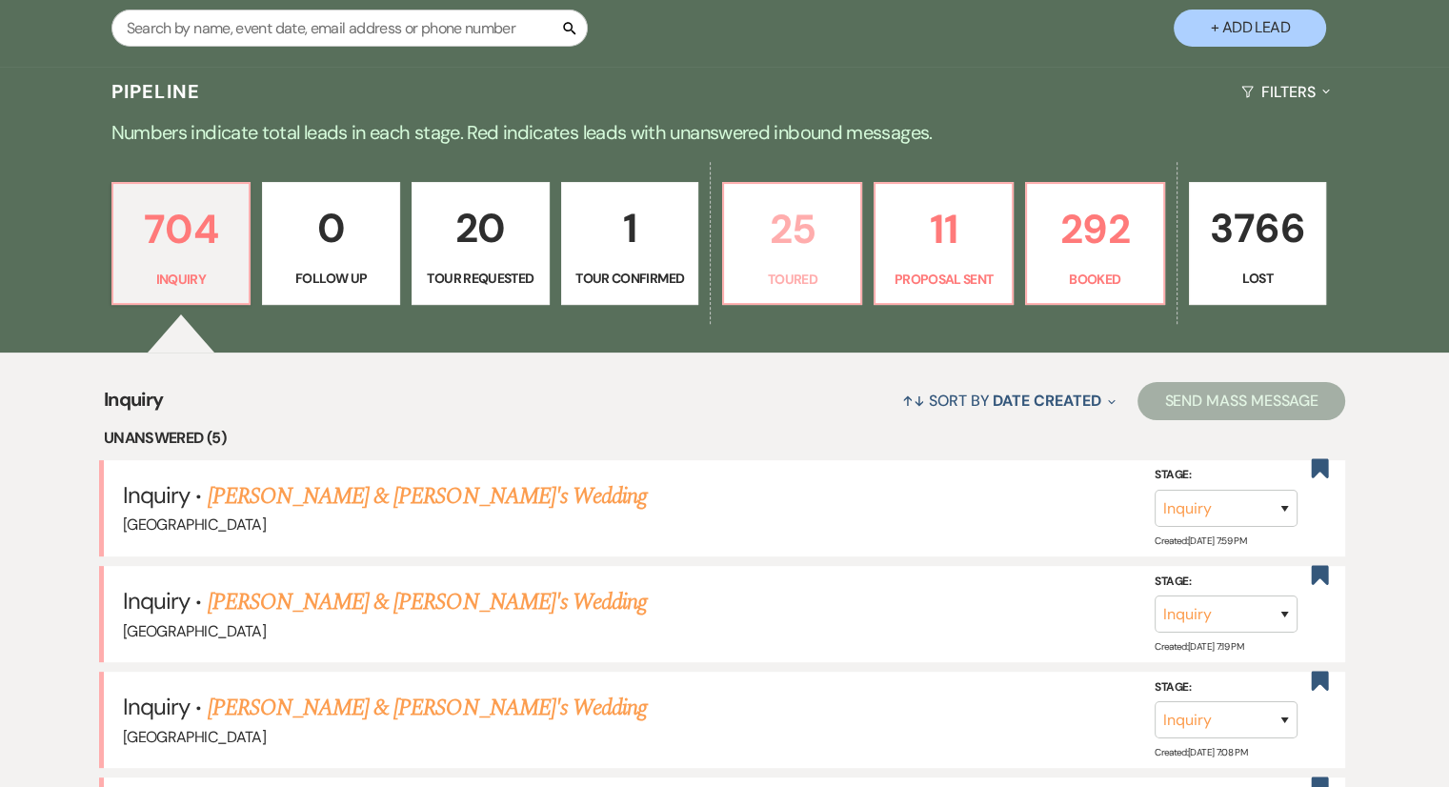
select select "5"
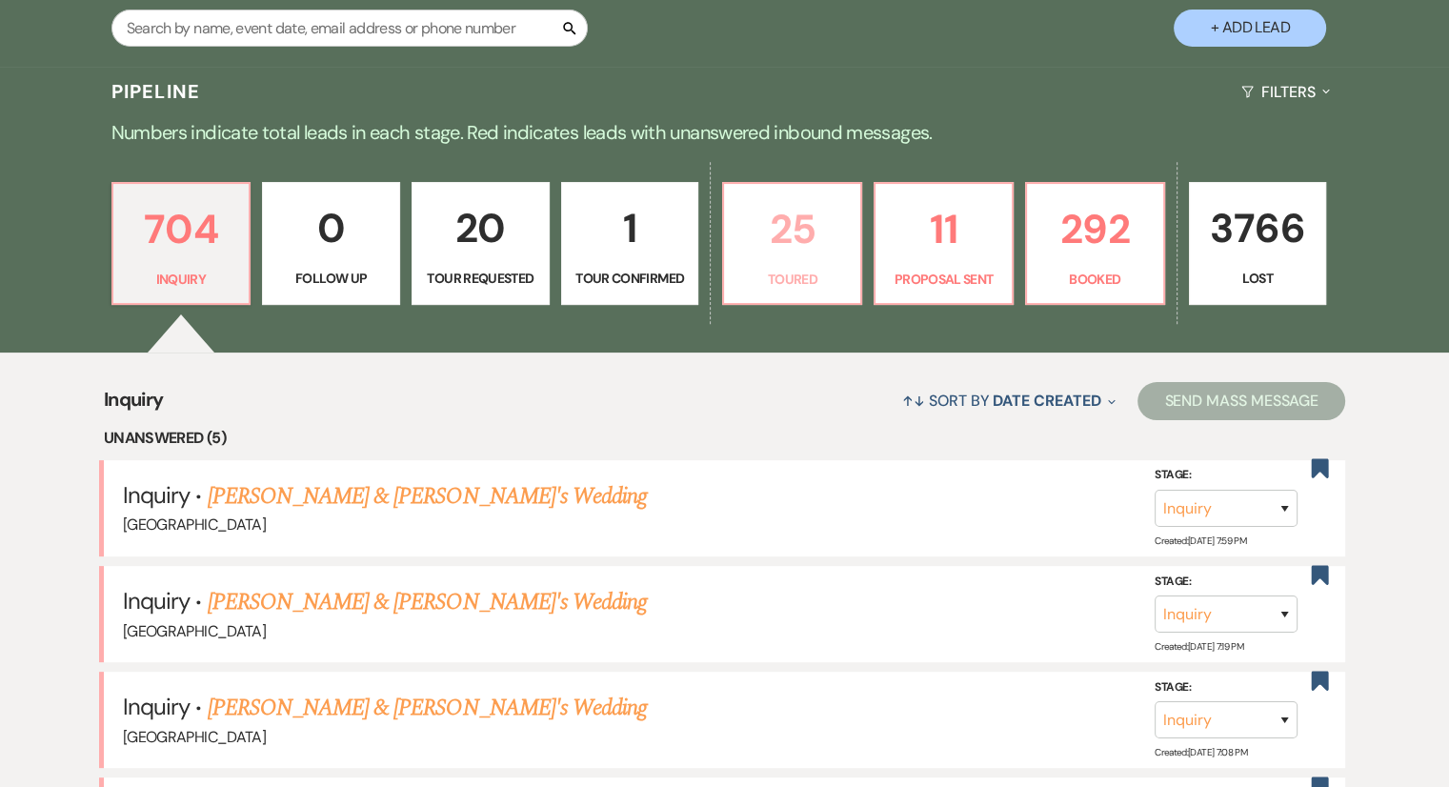
select select "5"
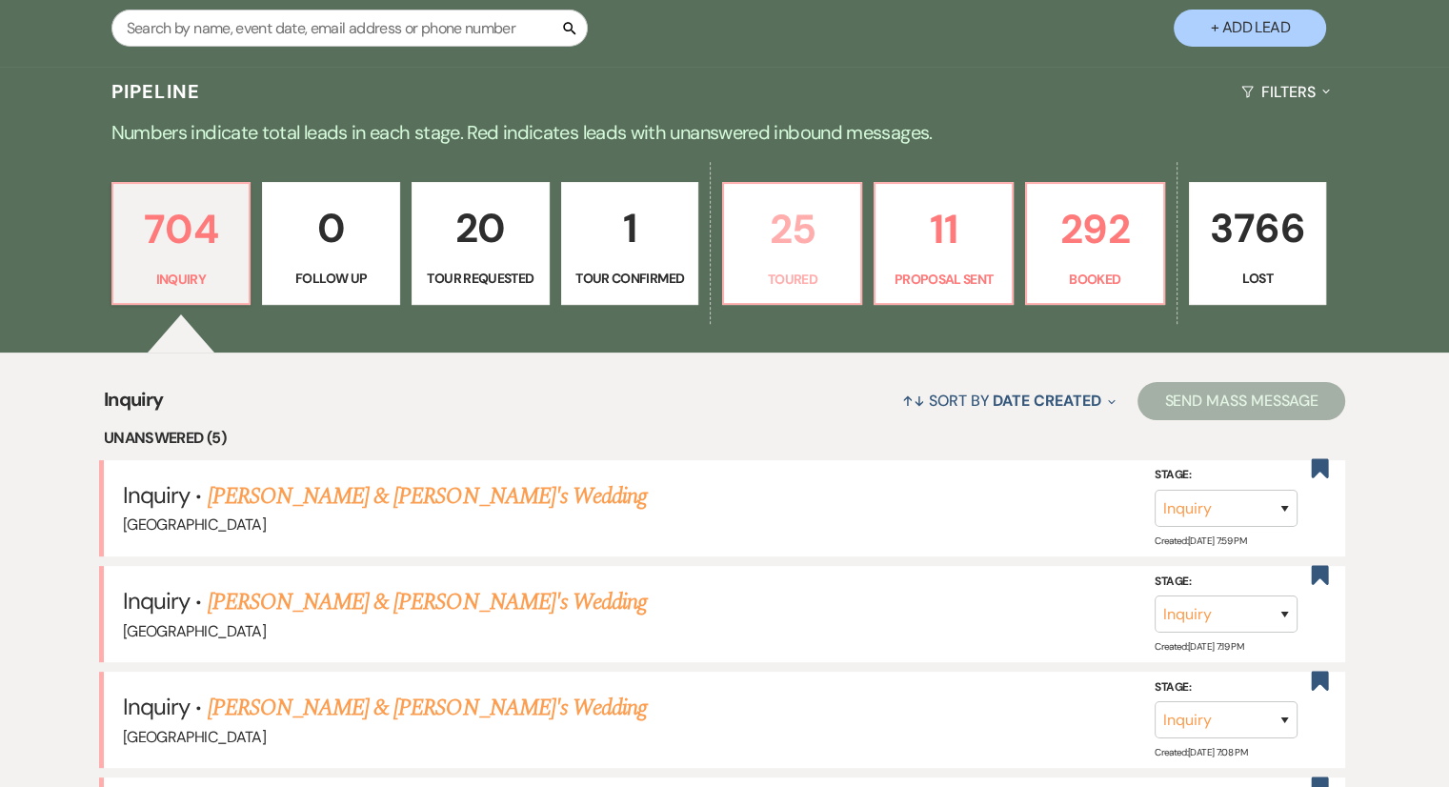
select select "5"
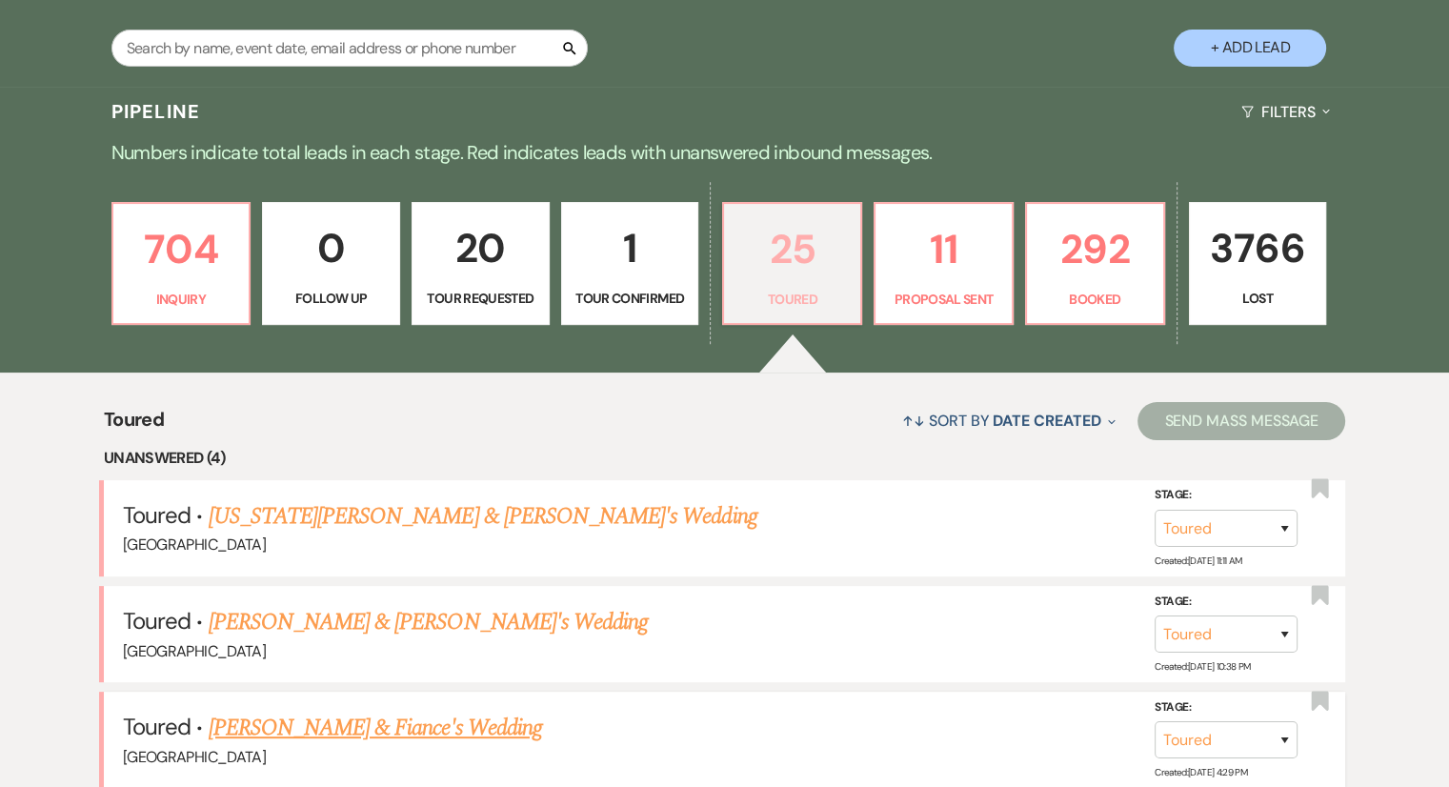
scroll to position [486, 0]
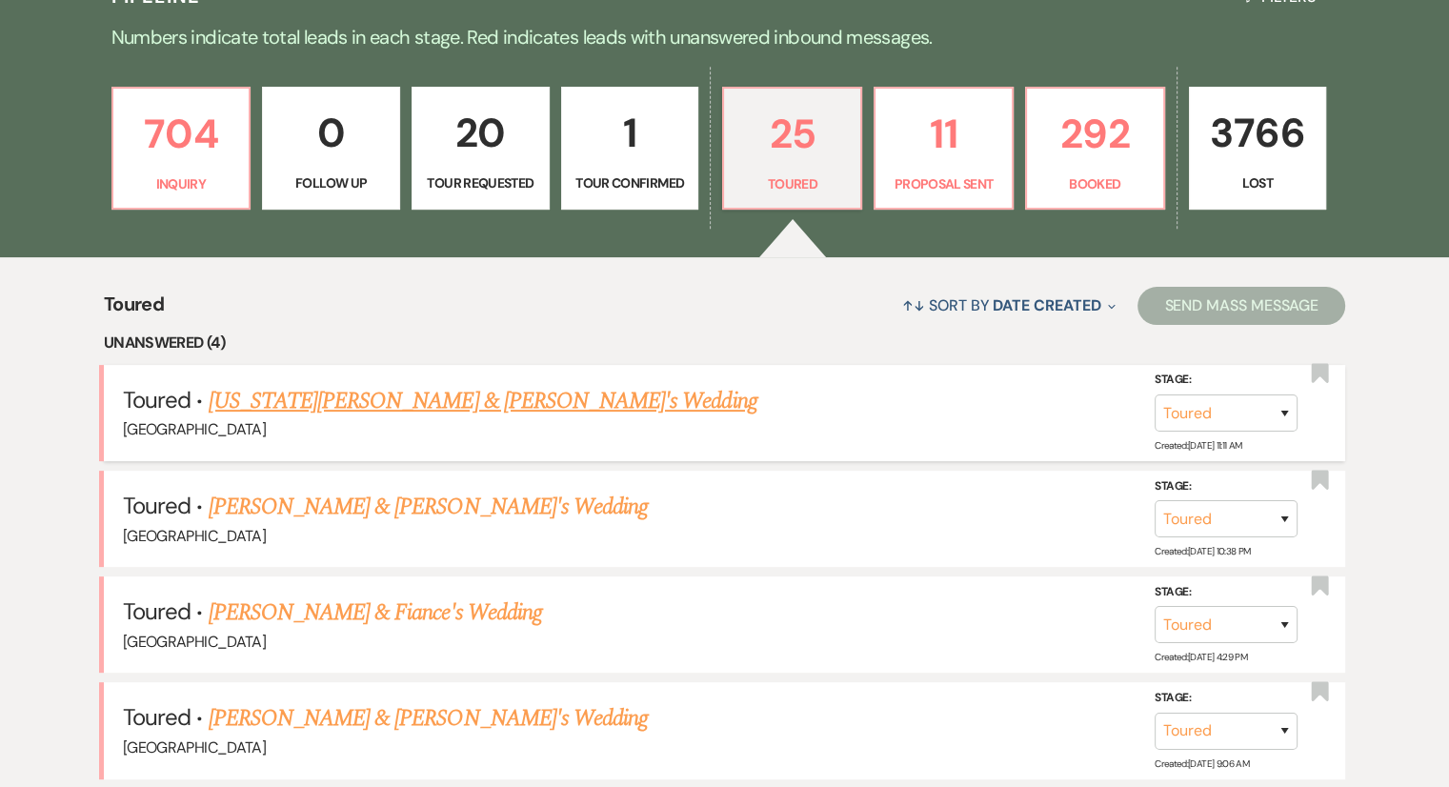
click at [350, 393] on link "[US_STATE][PERSON_NAME] & [PERSON_NAME]'s Wedding" at bounding box center [483, 401] width 549 height 34
select select "5"
select select "6"
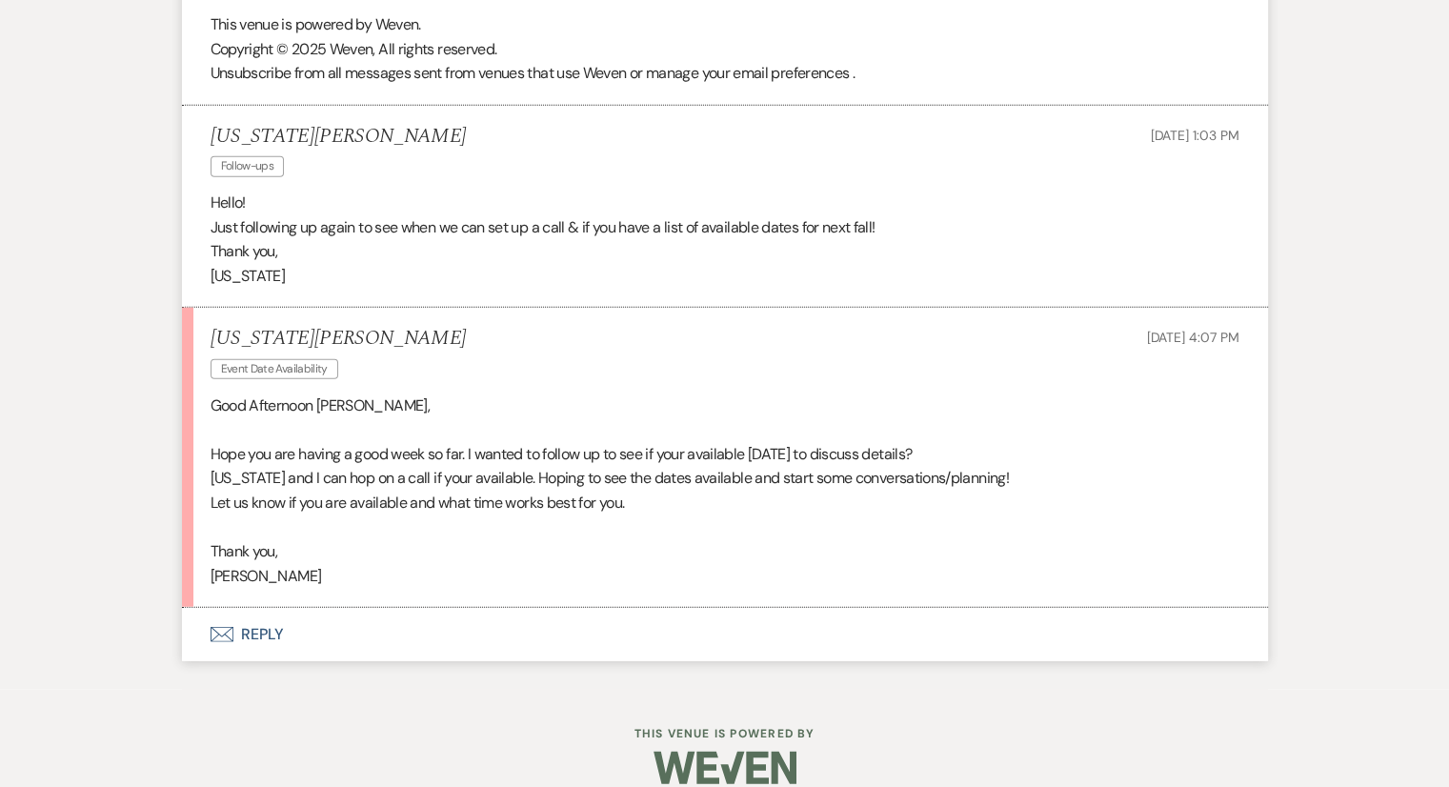
scroll to position [4742, 0]
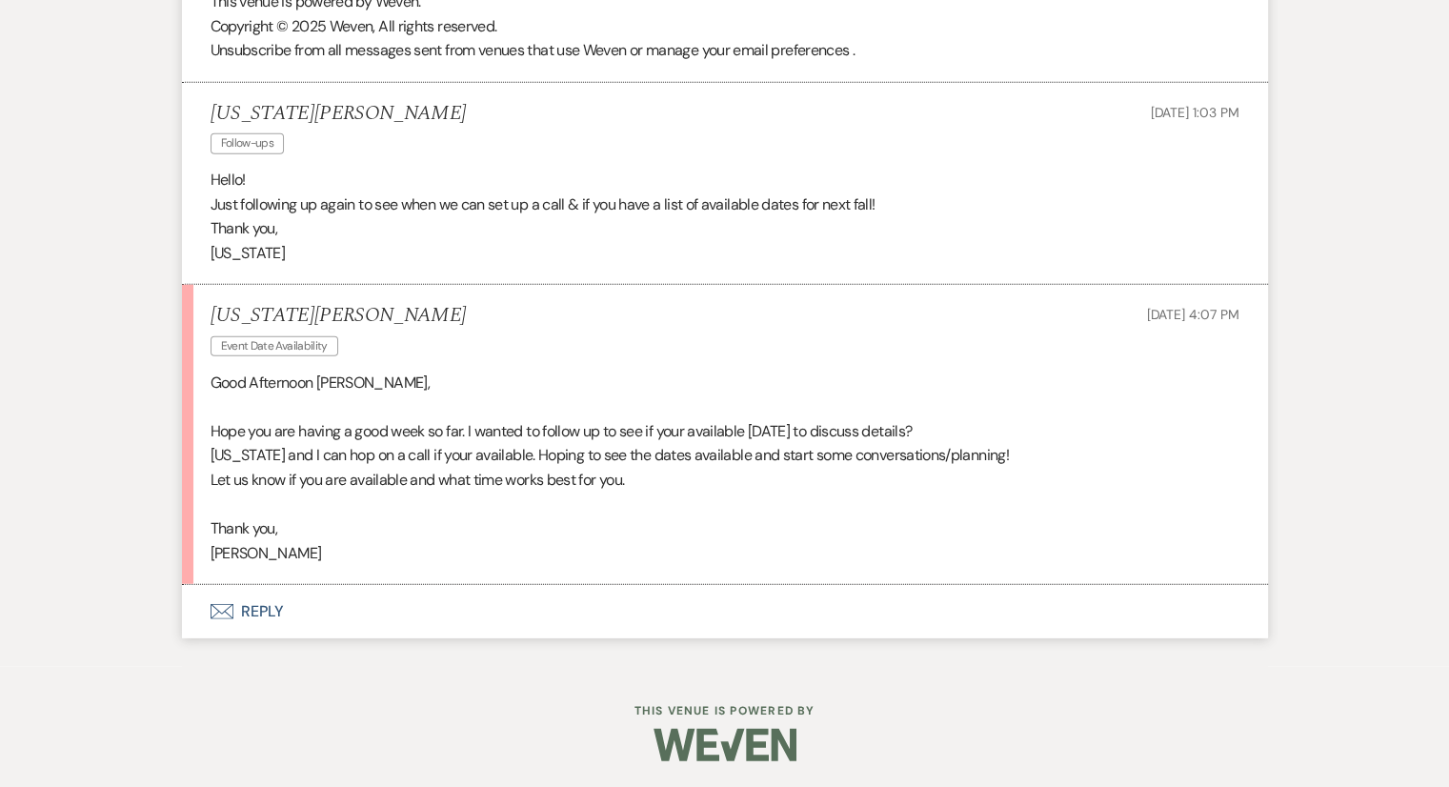
click at [240, 610] on button "Envelope Reply" at bounding box center [725, 611] width 1086 height 53
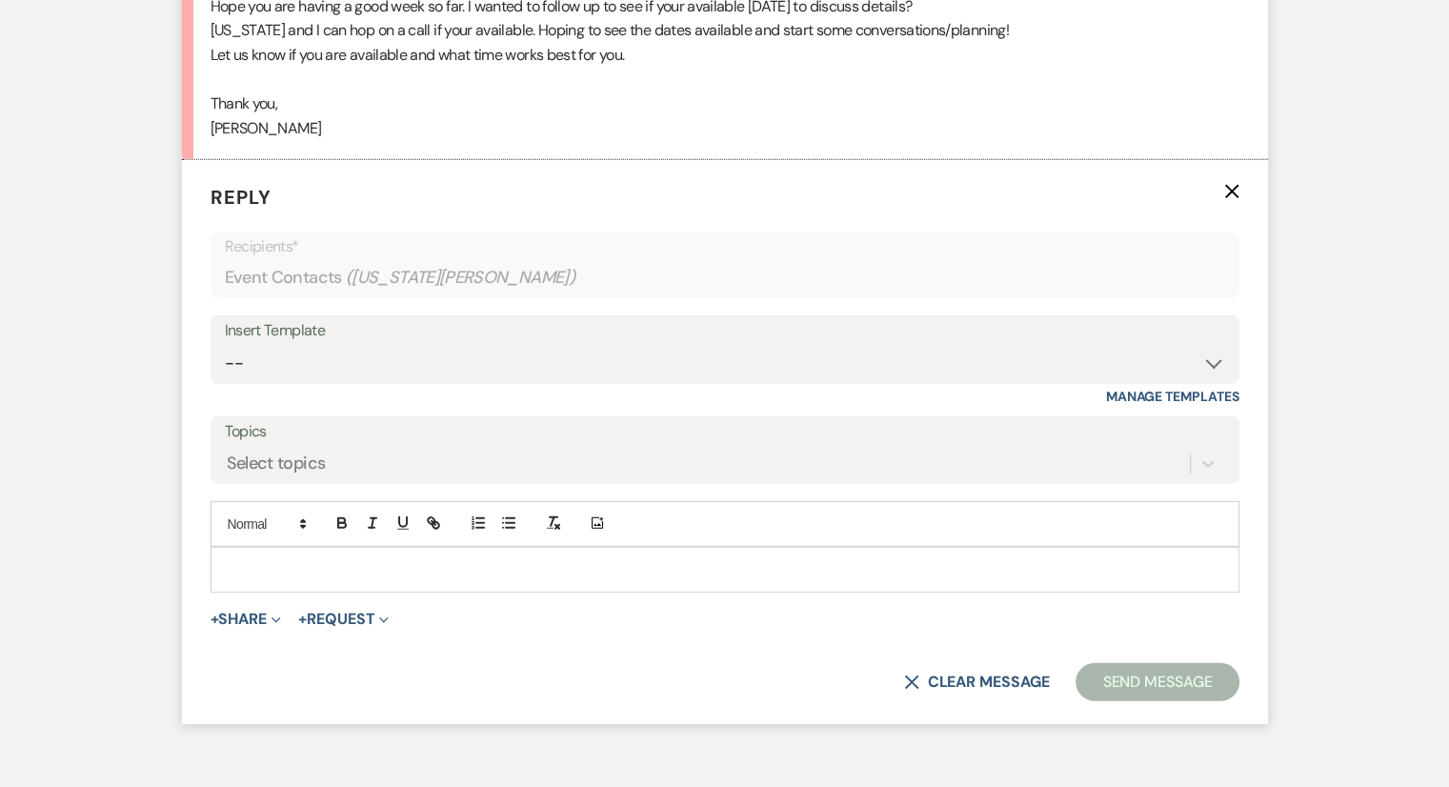
scroll to position [5212, 0]
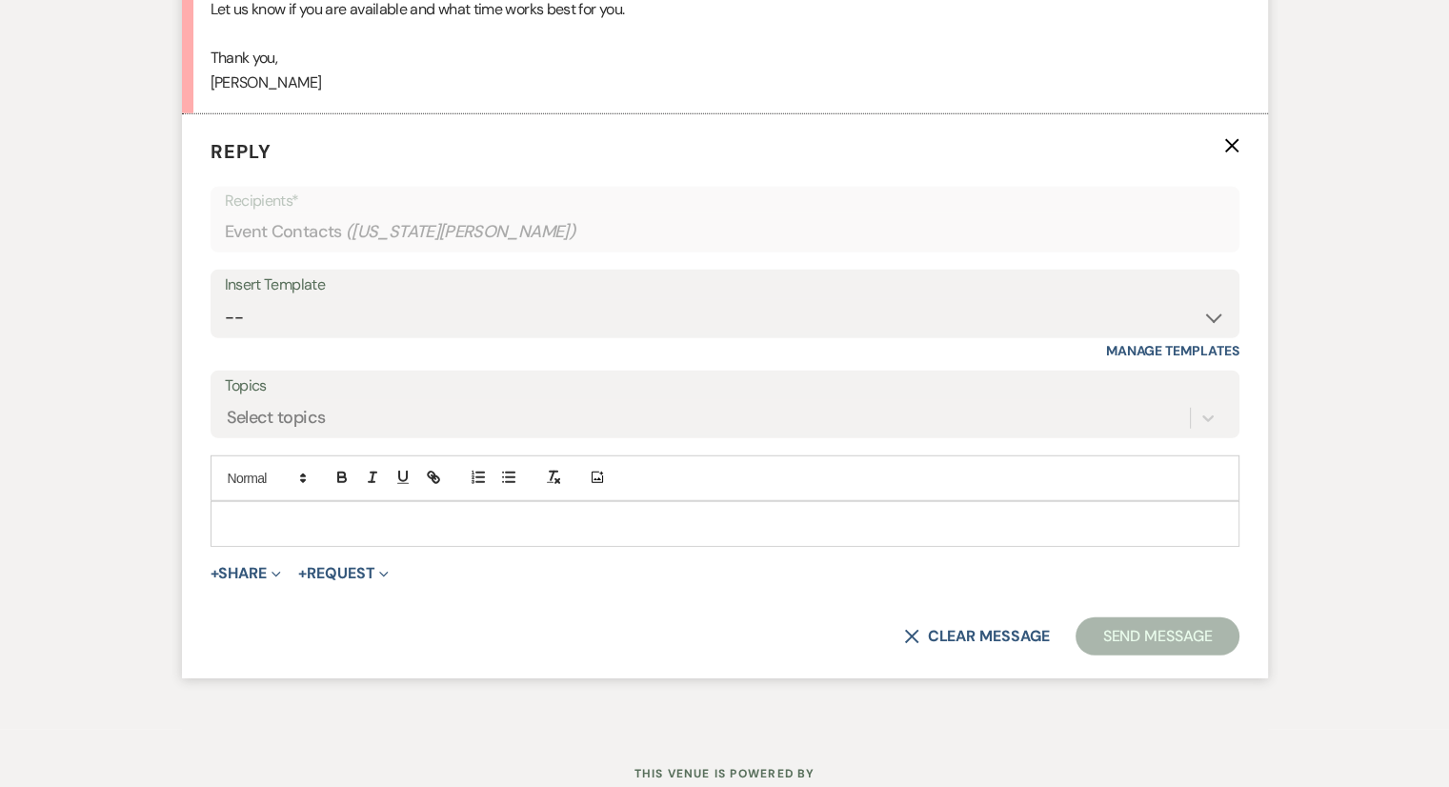
click at [255, 532] on div at bounding box center [724, 524] width 1027 height 44
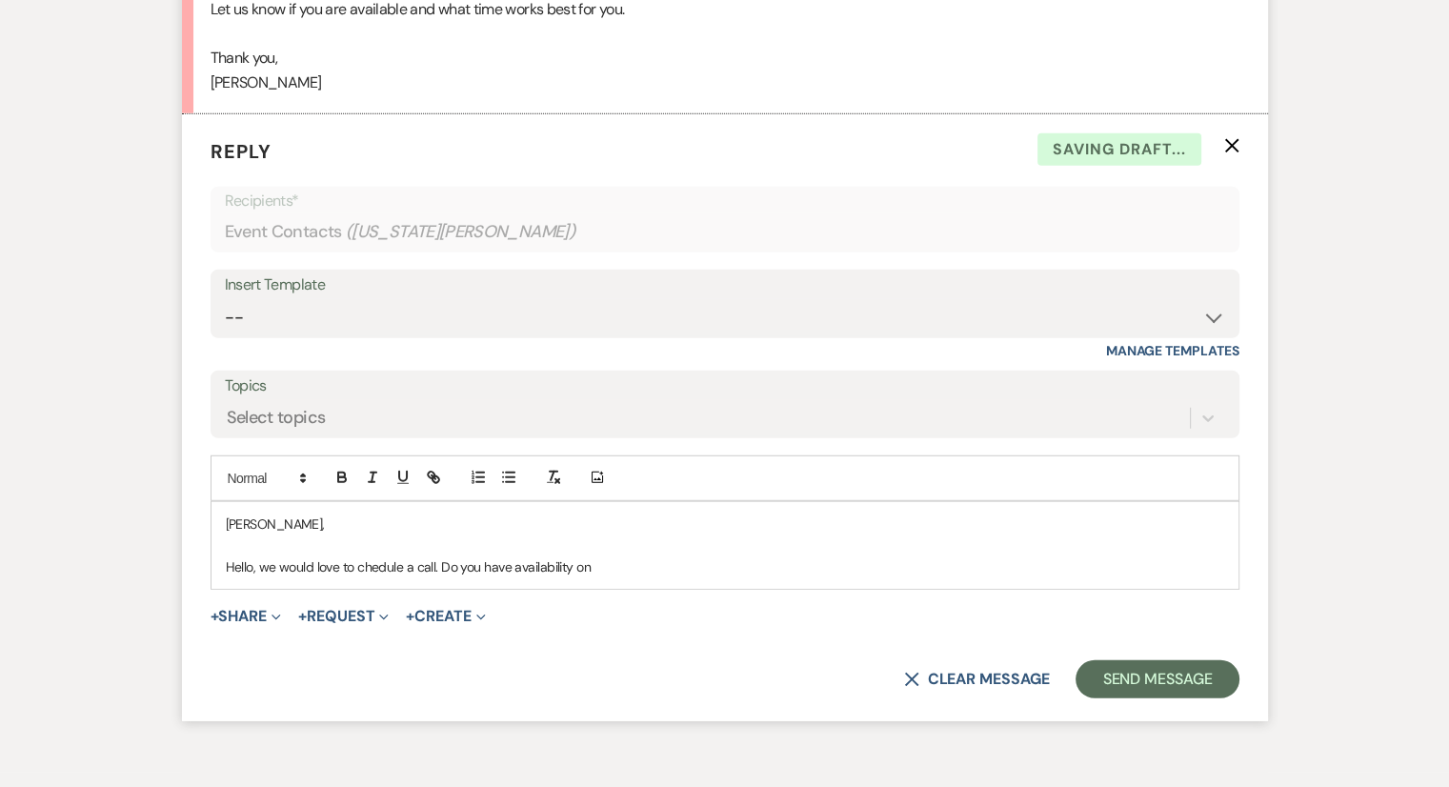
click at [358, 571] on p "Hello, we would love to chedule a call. Do you have availability on" at bounding box center [725, 566] width 998 height 21
click at [357, 570] on p "Hello, we would love to chedule a call. Do you have availability on" at bounding box center [725, 566] width 998 height 21
click at [613, 569] on p "Hello, we would love to schedule a call. Do you have availability on" at bounding box center [725, 566] width 998 height 21
click at [688, 566] on p "Hello, we would love to schedule a call. Do you have availability [DATE]?" at bounding box center [725, 566] width 998 height 21
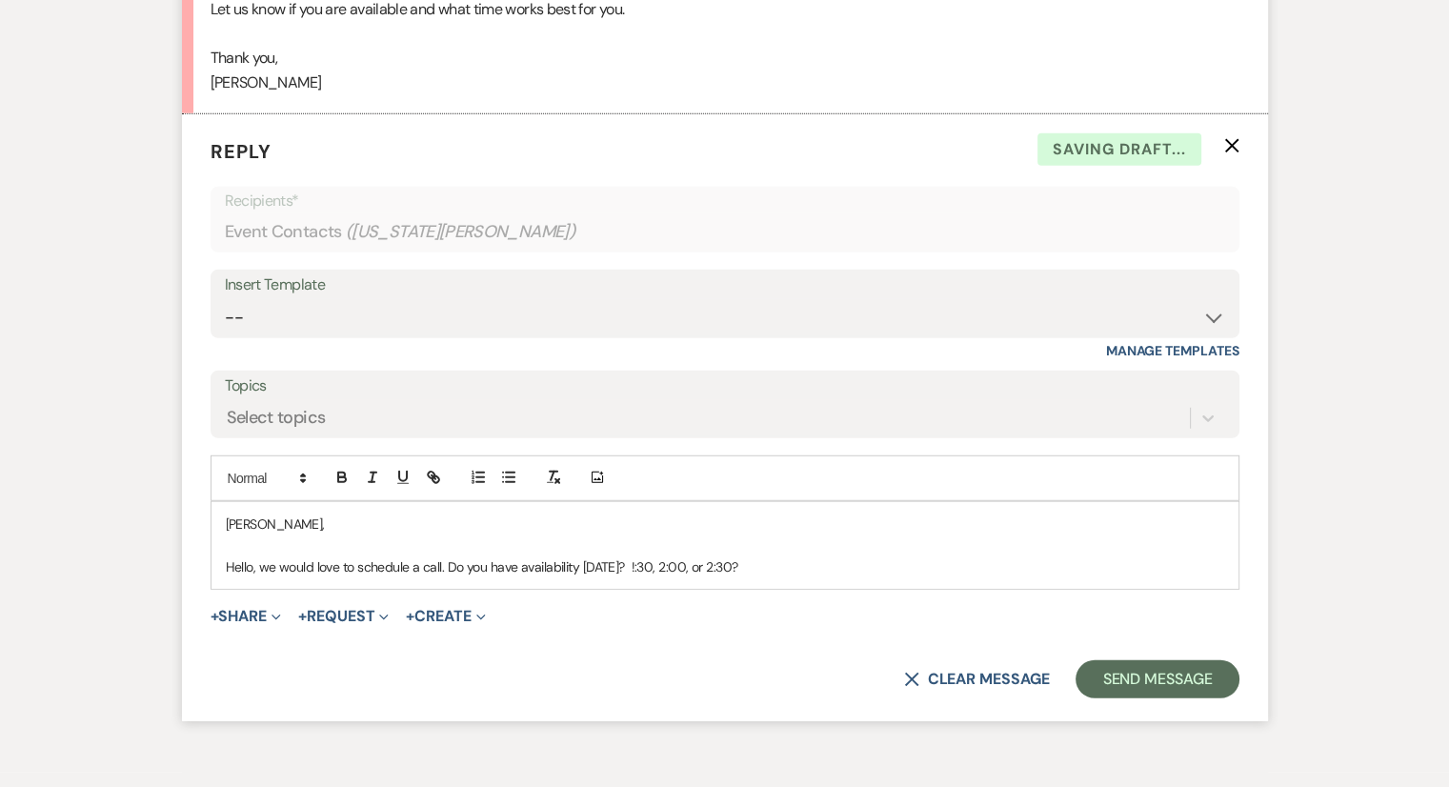
click at [641, 566] on p "Hello, we would love to schedule a call. Do you have availability [DATE]? !:30,…" at bounding box center [725, 566] width 998 height 21
click at [712, 566] on p "Hello, we would love to schedule a call. Do you have availability [DATE]? !:30,…" at bounding box center [725, 566] width 998 height 21
click at [711, 560] on p "Hello, we would love to schedule a call. Do you have availability [DATE]? 30, 2…" at bounding box center [725, 566] width 998 height 21
click at [853, 572] on div "[PERSON_NAME], Hello, we would love to schedule a call. Do you have availabilit…" at bounding box center [724, 545] width 1027 height 87
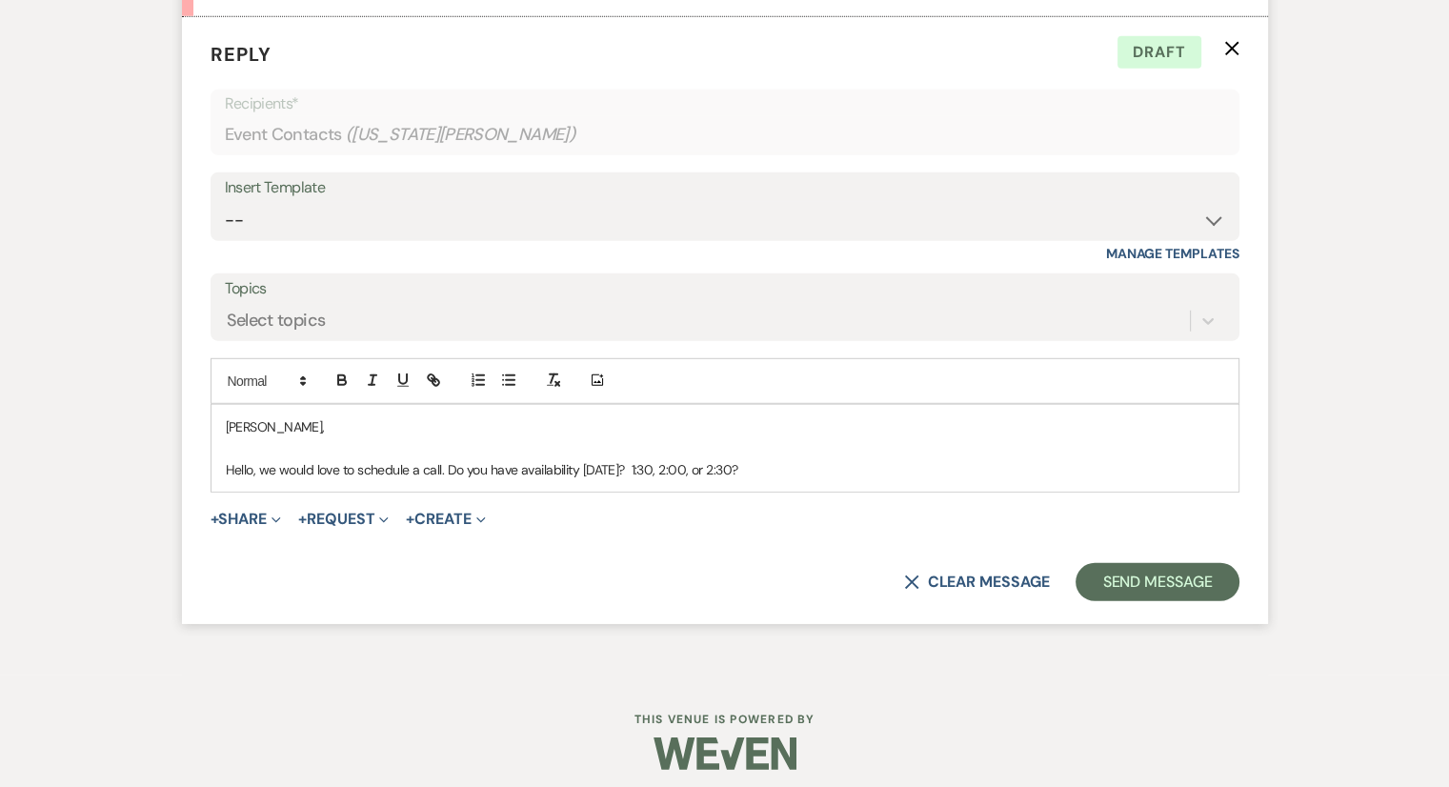
scroll to position [5316, 0]
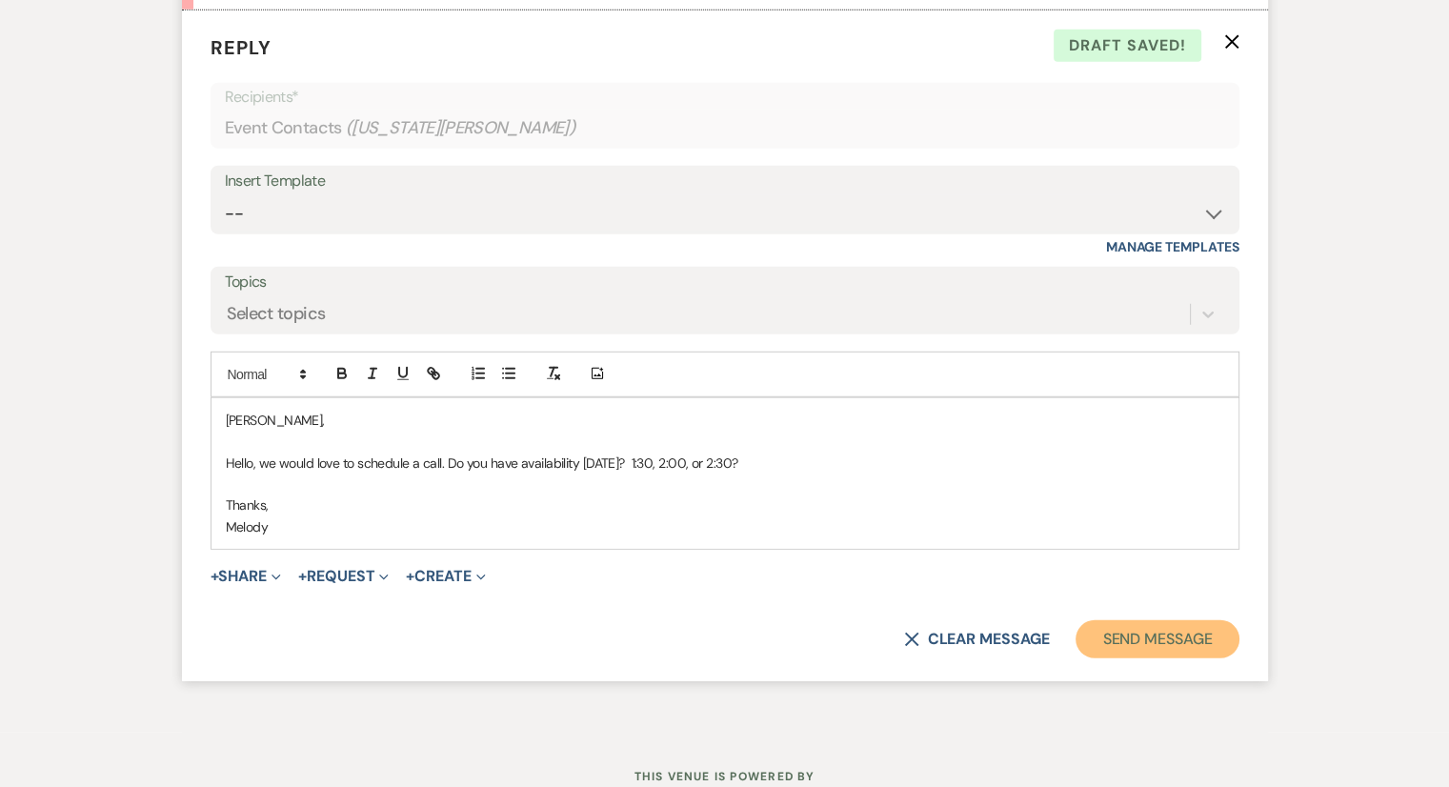
click at [1153, 630] on button "Send Message" at bounding box center [1156, 639] width 163 height 38
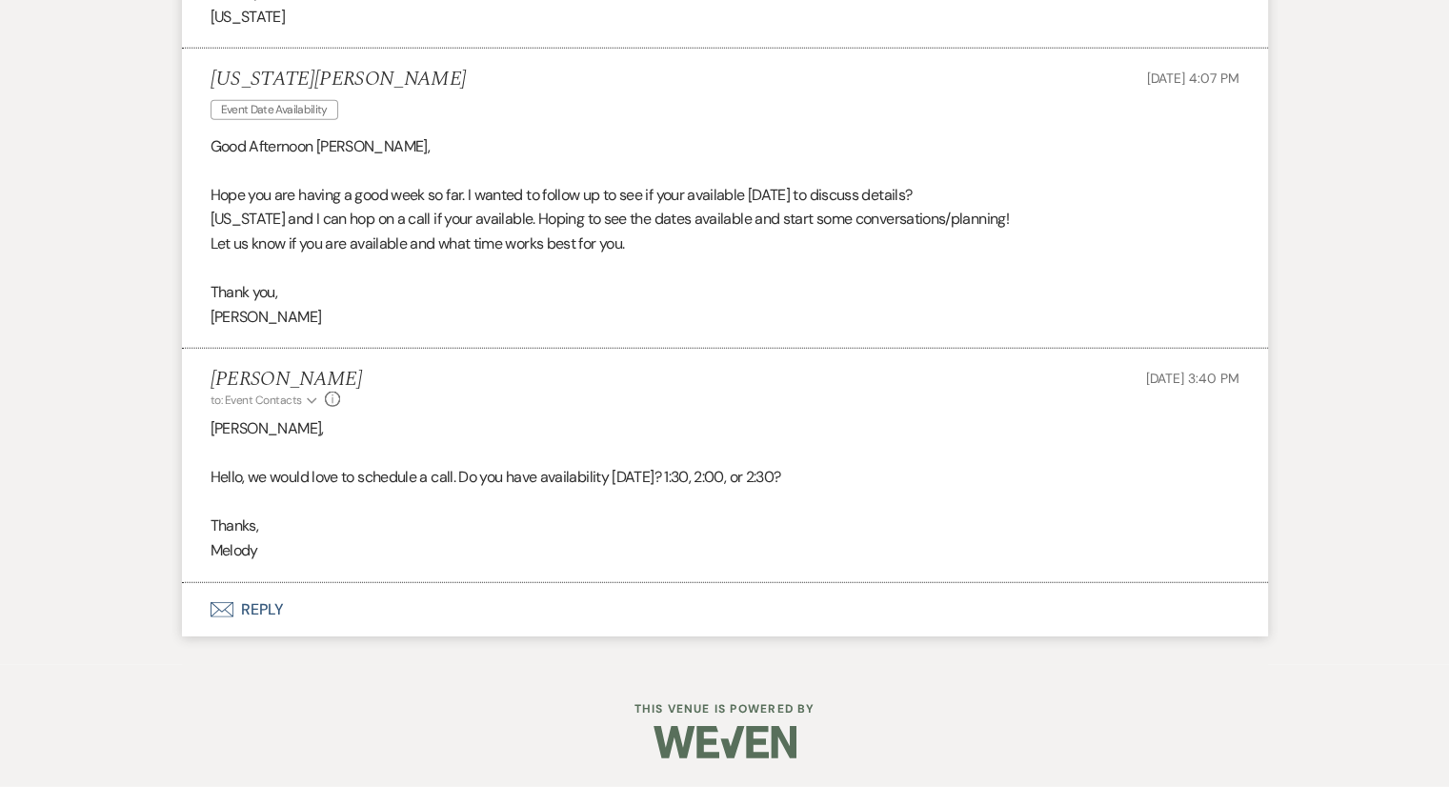
scroll to position [4976, 0]
